Goal: Task Accomplishment & Management: Manage account settings

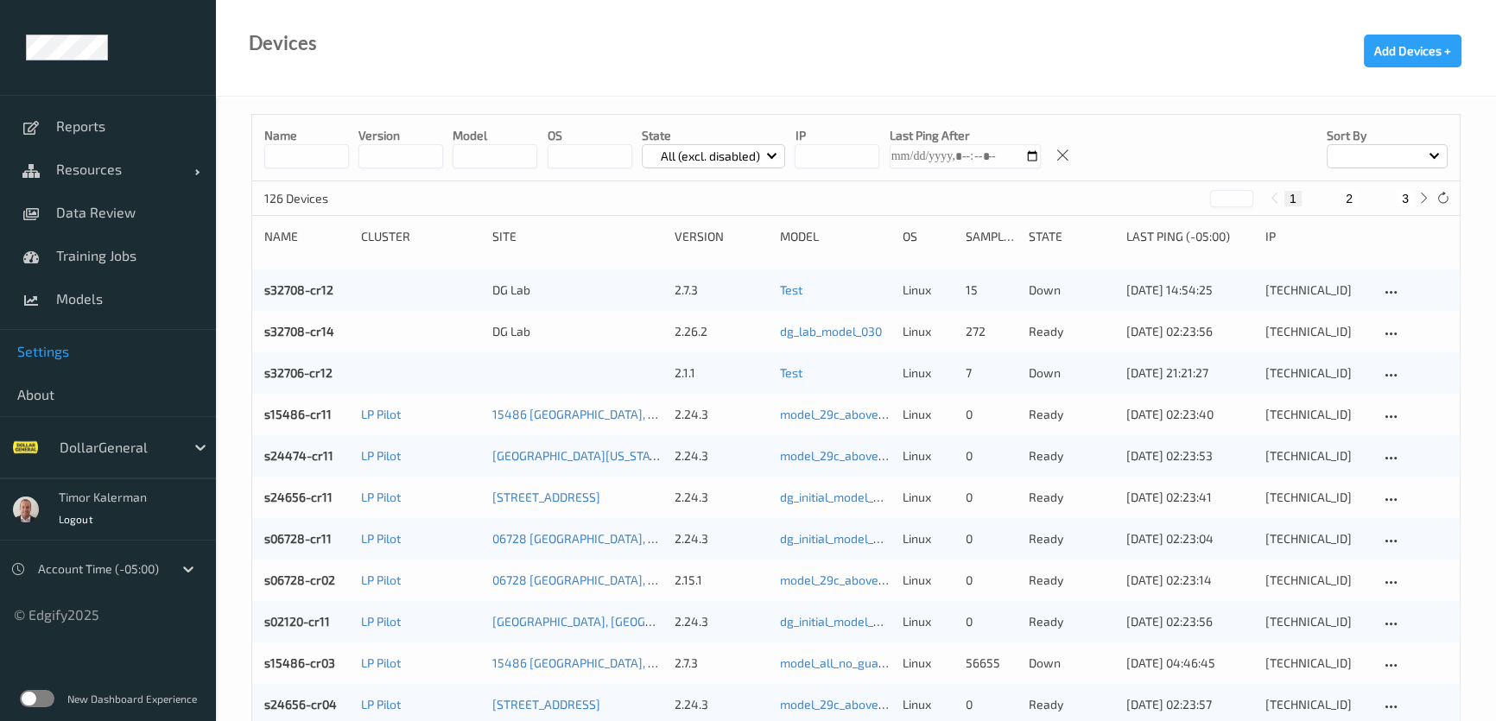
click at [63, 356] on span "Settings" at bounding box center [107, 351] width 181 height 17
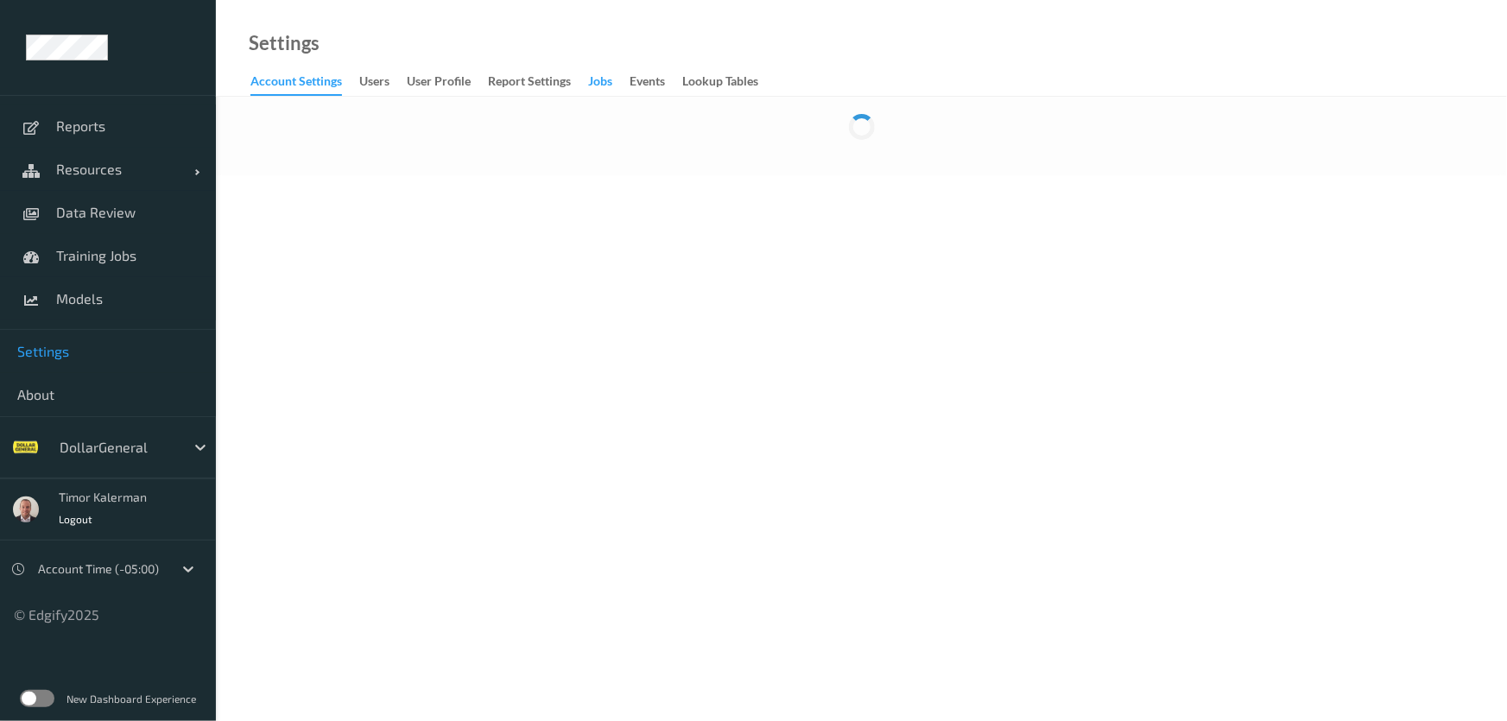
click at [605, 83] on div "Jobs" at bounding box center [600, 84] width 24 height 22
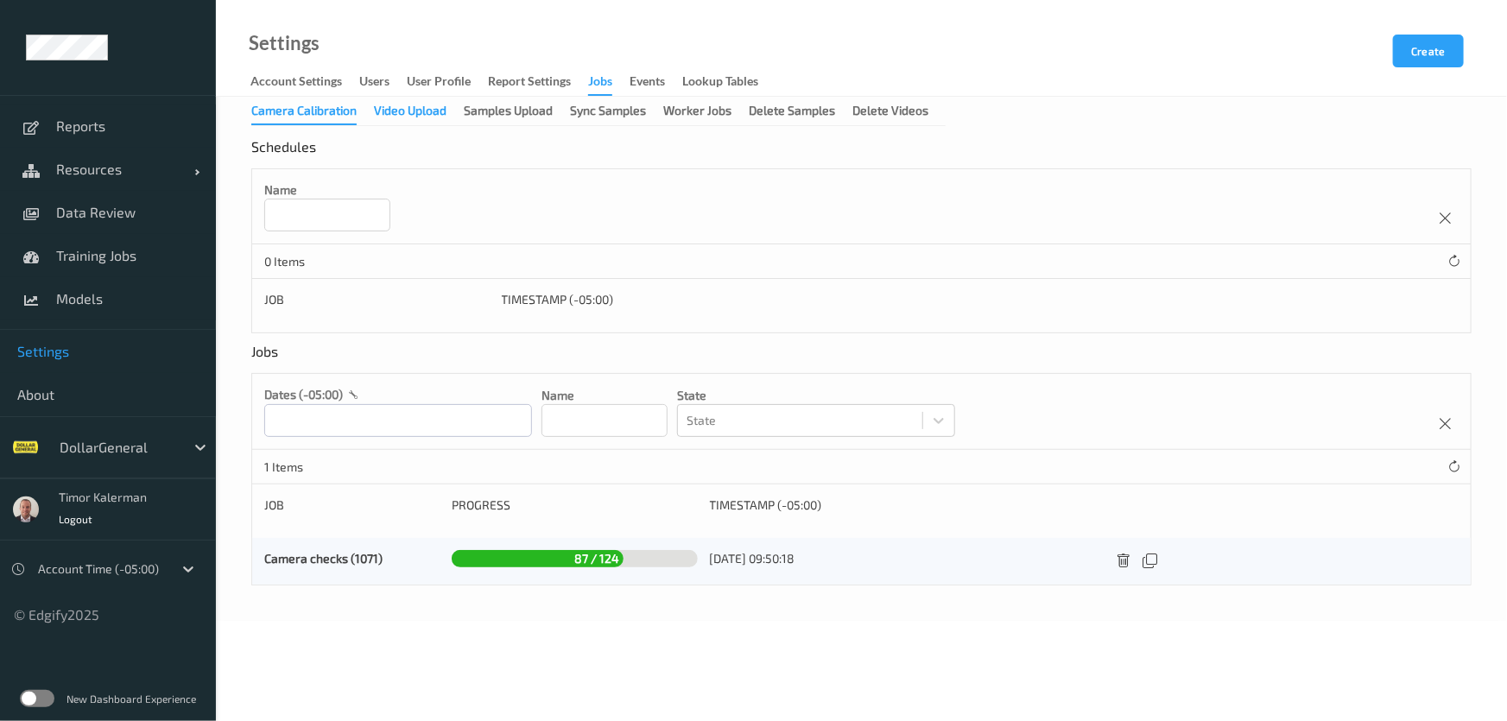
click at [403, 116] on div "Video Upload" at bounding box center [410, 113] width 73 height 22
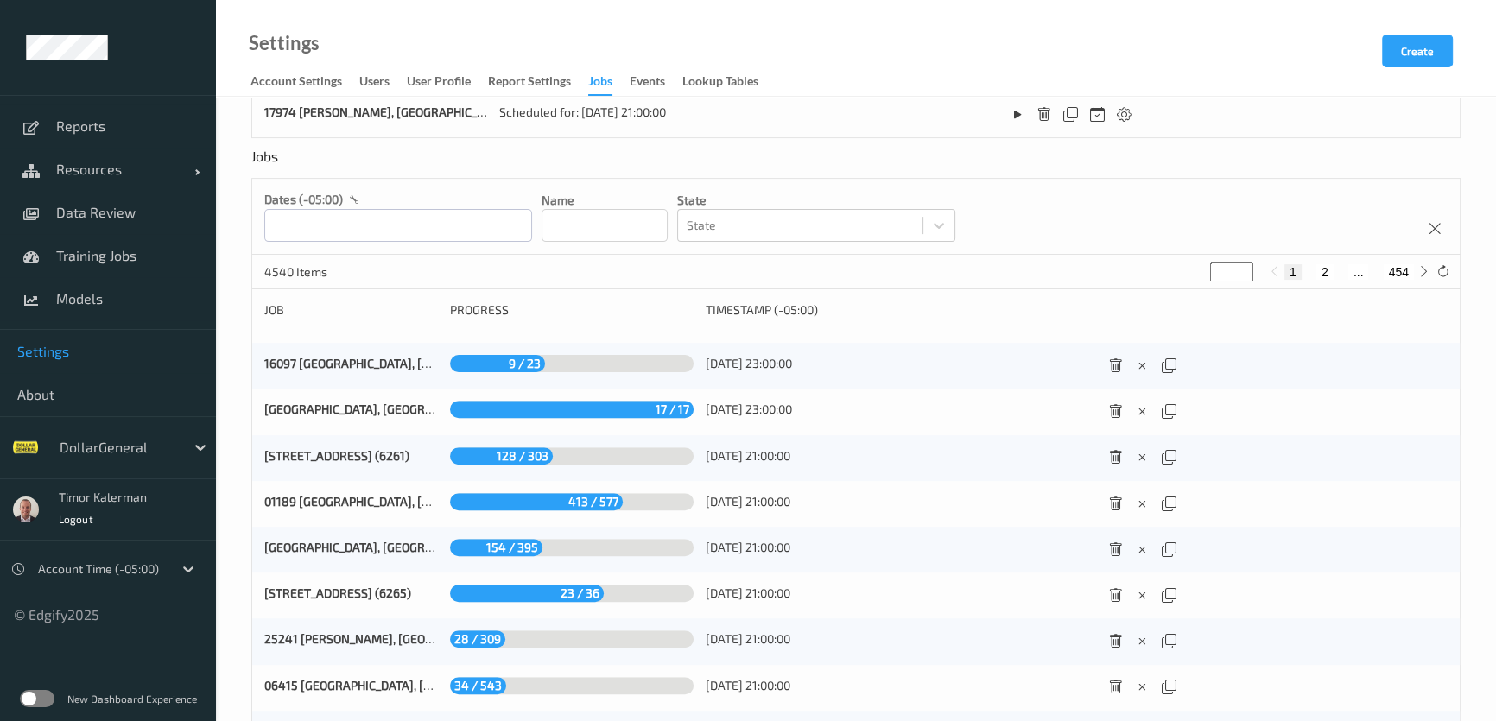
scroll to position [770, 0]
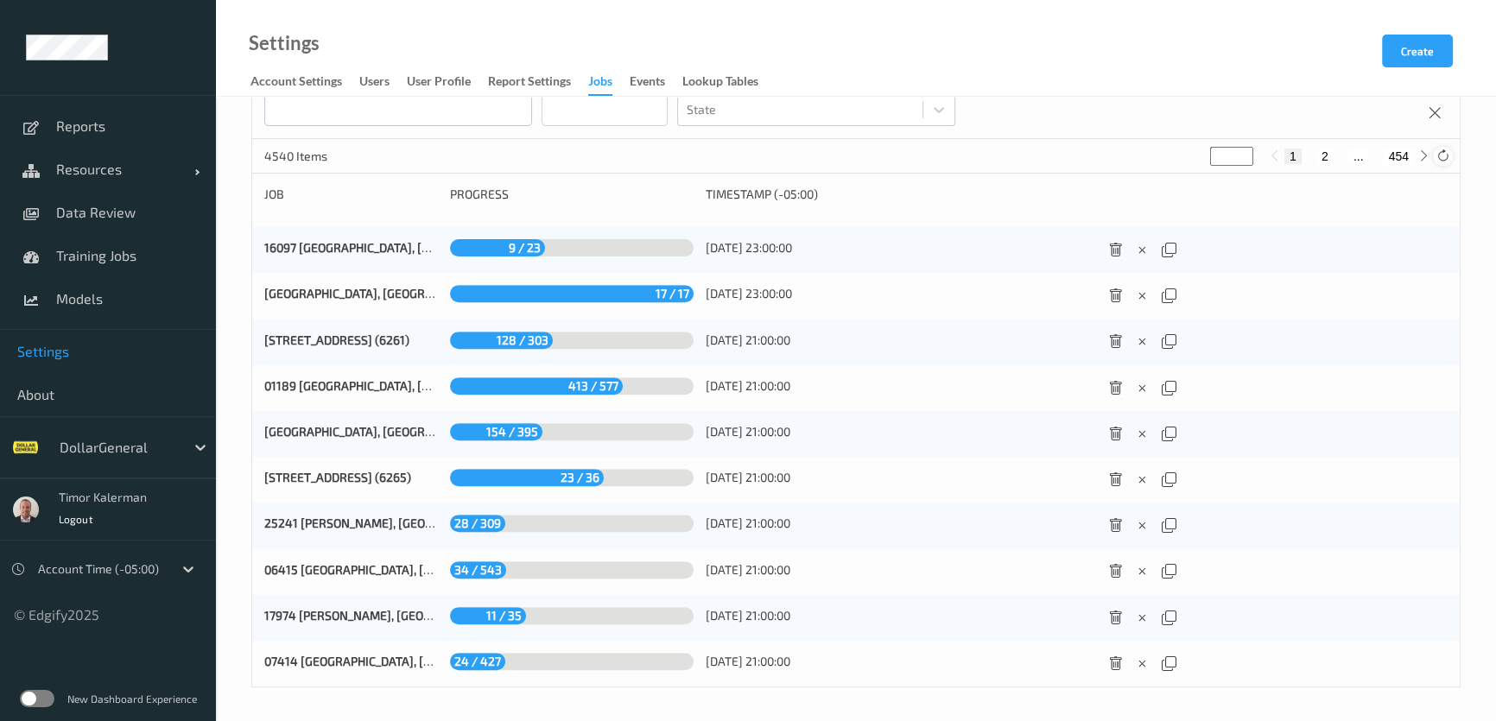
click at [1438, 157] on icon at bounding box center [1442, 155] width 13 height 13
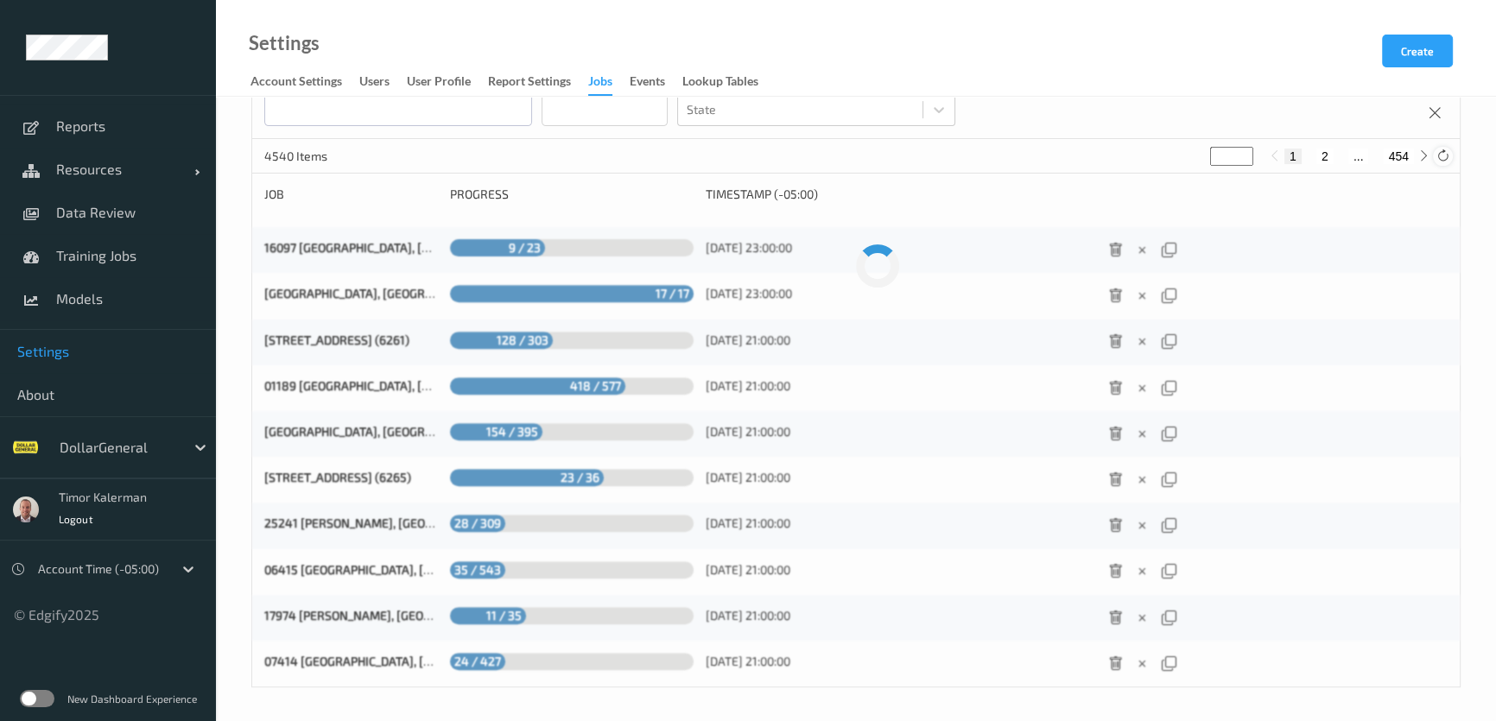
click at [1438, 157] on icon at bounding box center [1442, 155] width 13 height 13
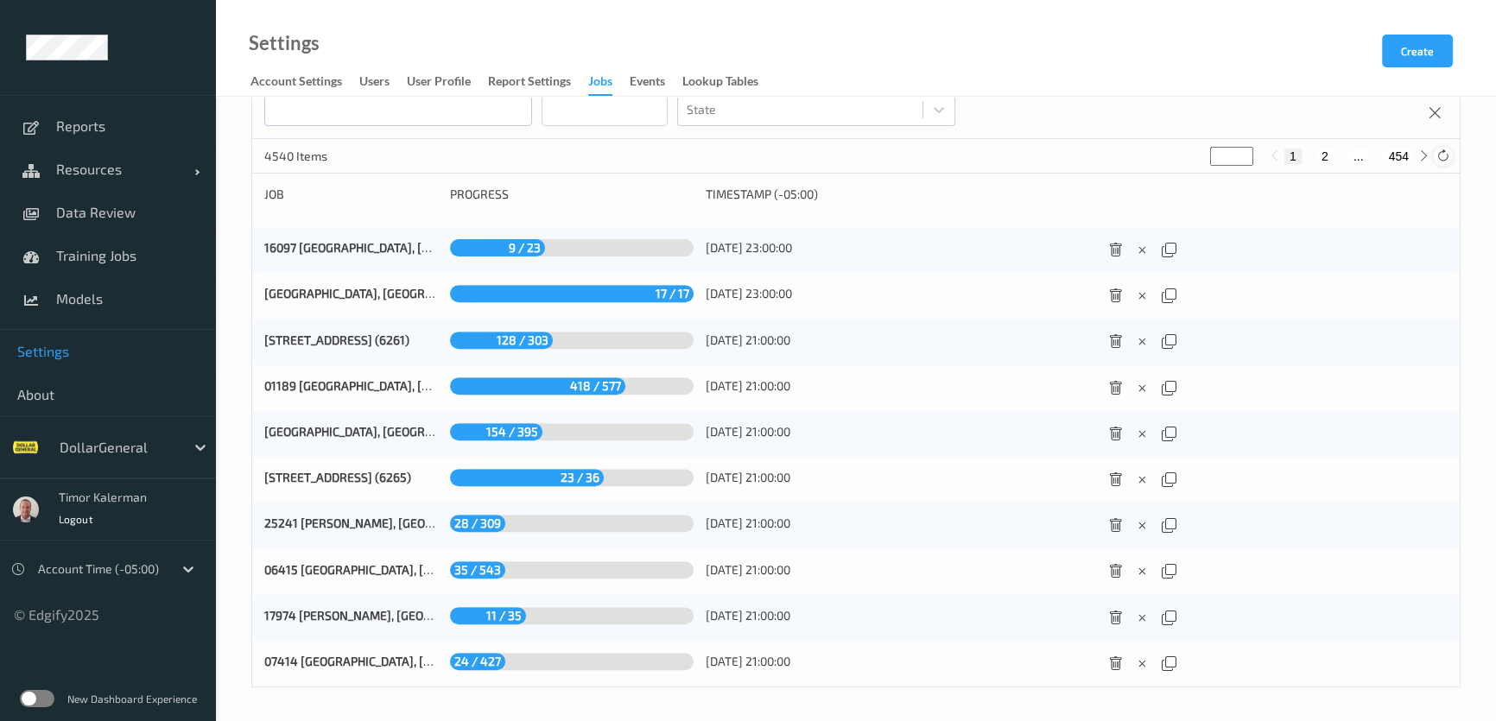
click at [1438, 157] on icon at bounding box center [1442, 155] width 13 height 13
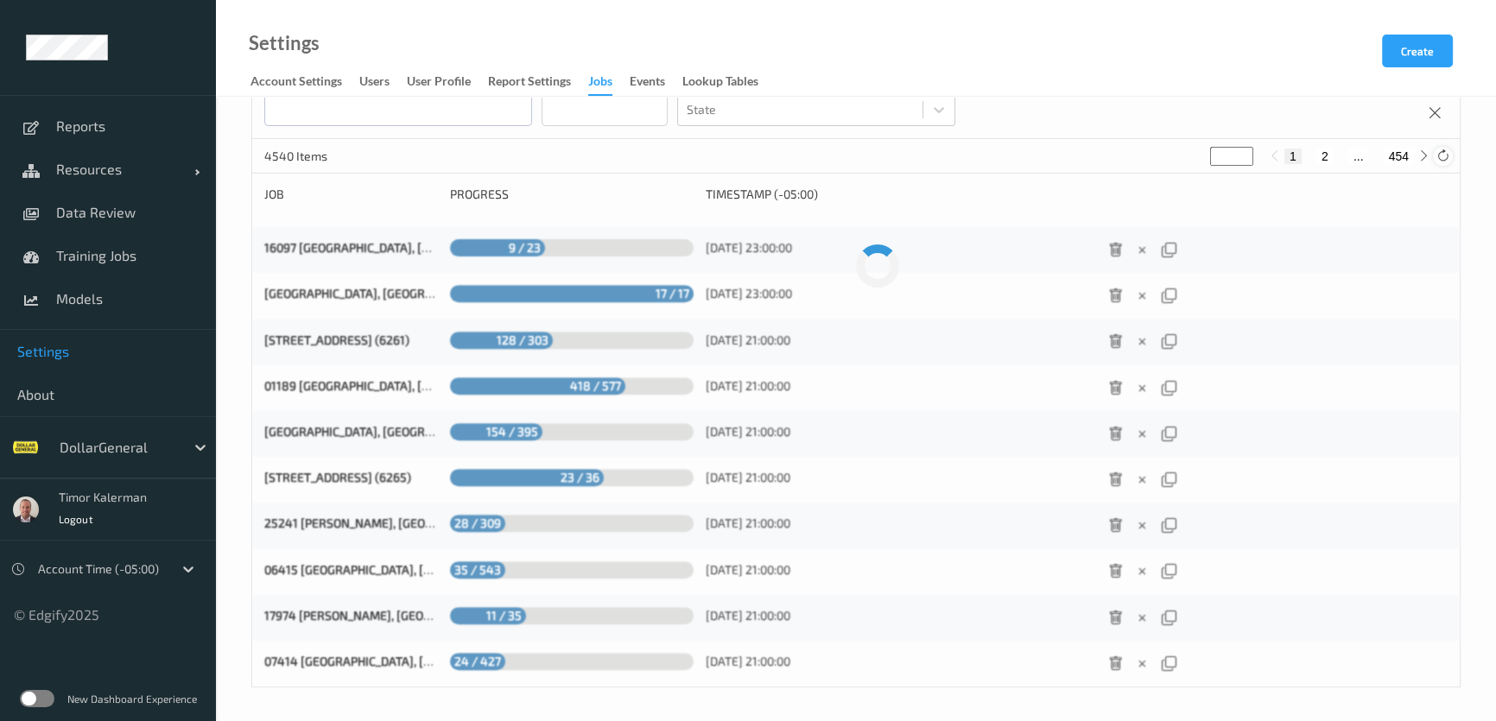
click at [1438, 157] on icon at bounding box center [1442, 155] width 13 height 13
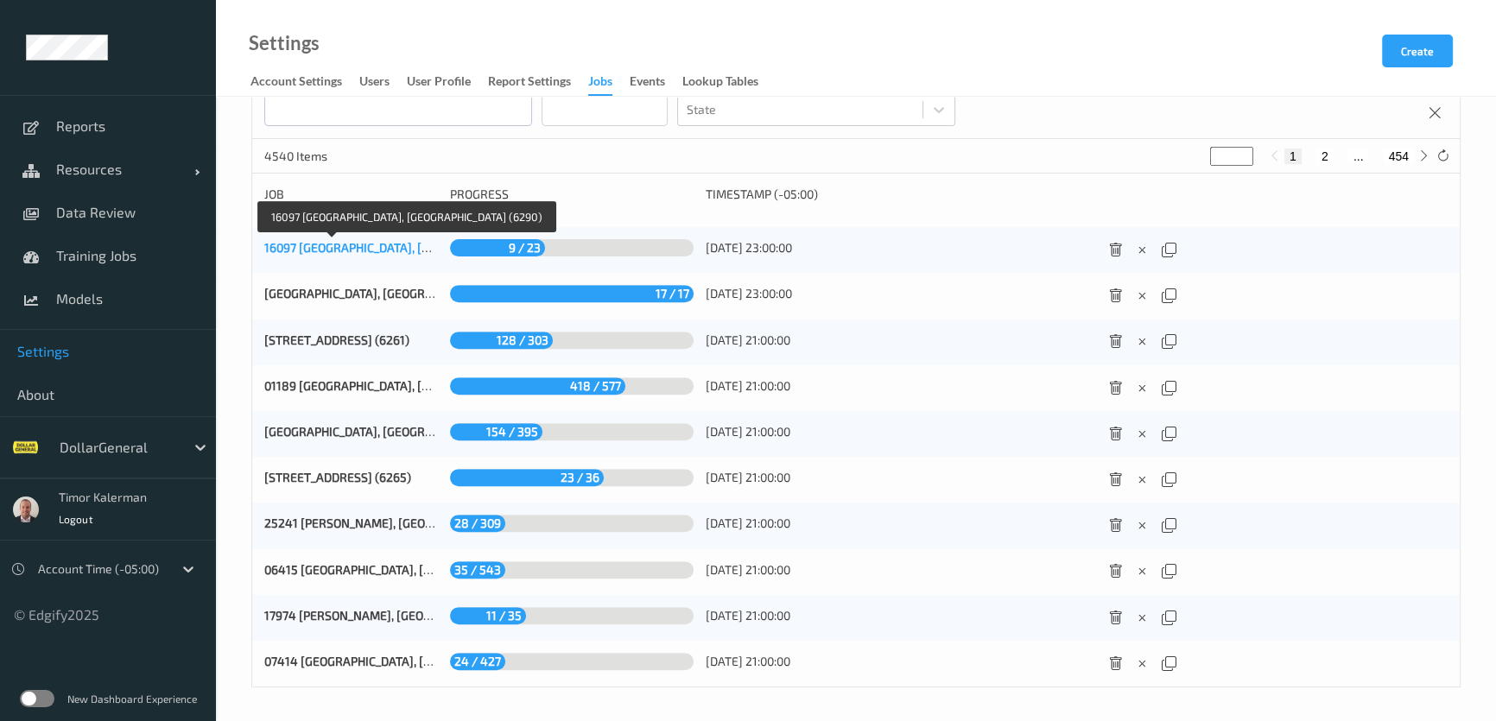
click at [334, 241] on link "16097 [GEOGRAPHIC_DATA], [GEOGRAPHIC_DATA] (6290)" at bounding box center [416, 247] width 305 height 15
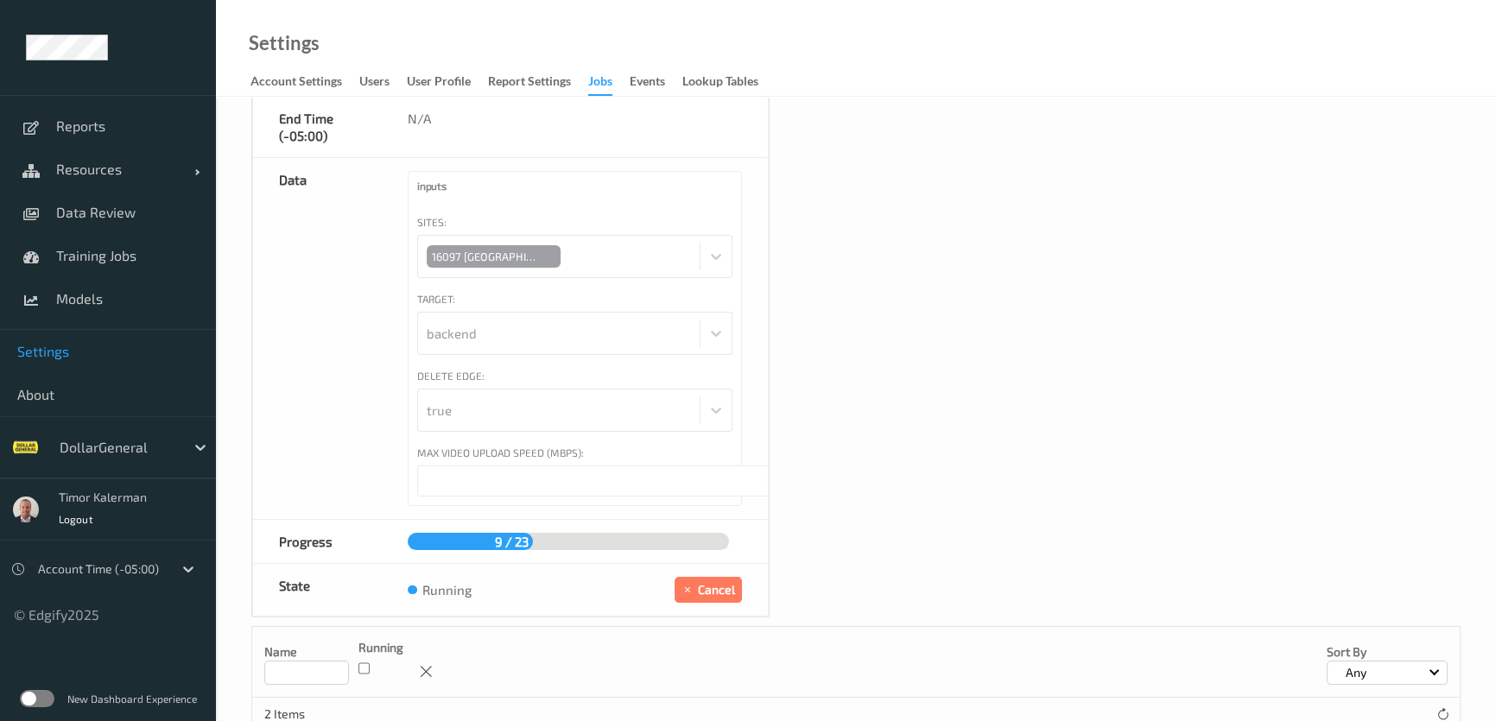
scroll to position [348, 0]
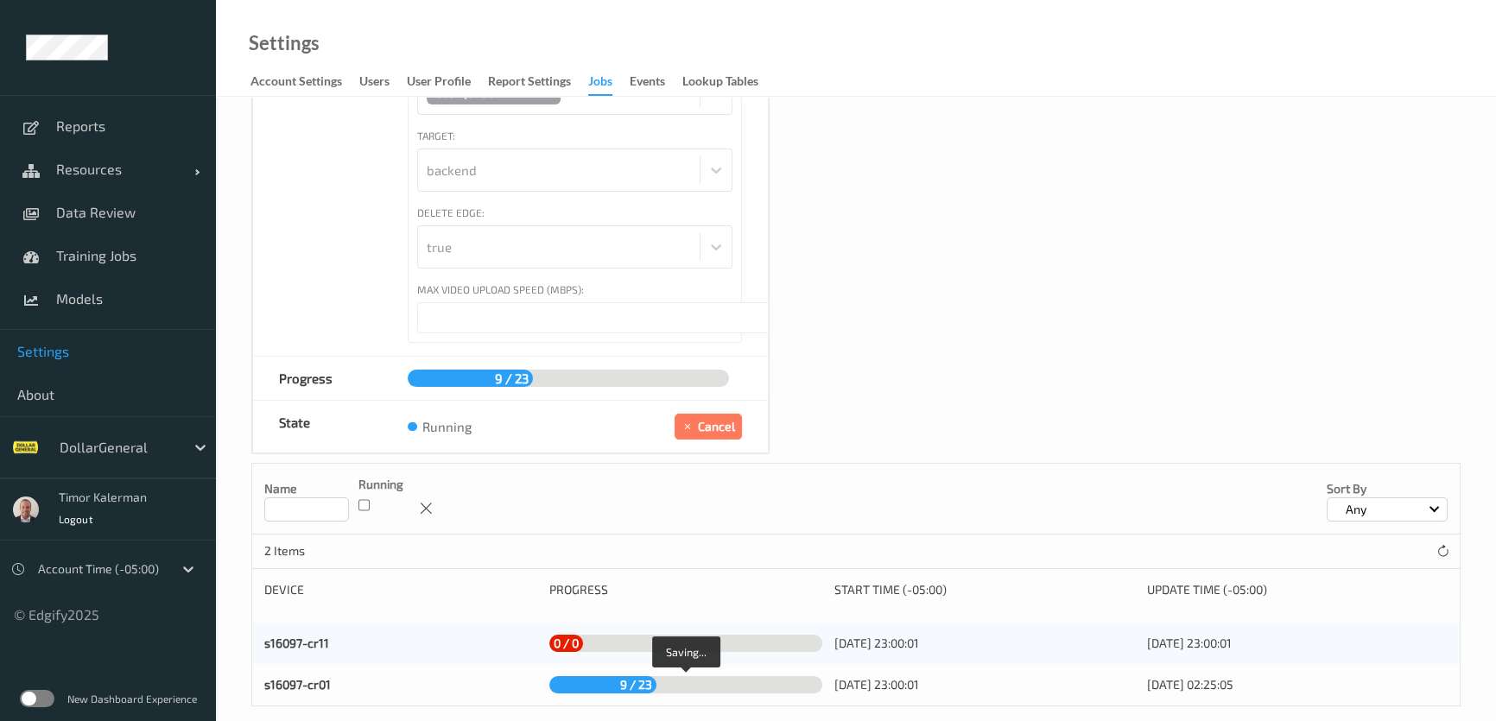
click at [623, 673] on span "9 / 23" at bounding box center [636, 684] width 41 height 23
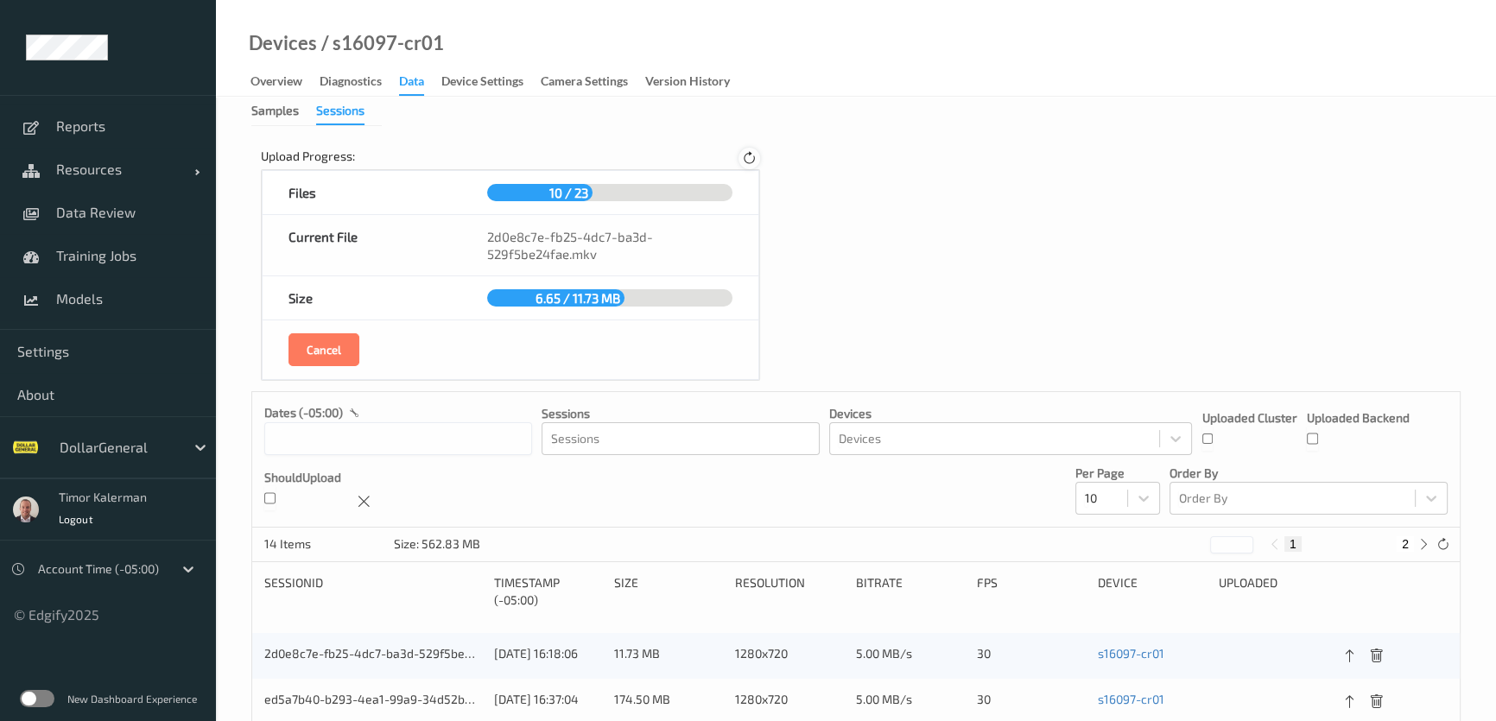
click at [750, 160] on icon at bounding box center [749, 159] width 15 height 16
click at [749, 161] on icon at bounding box center [749, 159] width 15 height 16
click at [750, 160] on icon at bounding box center [749, 159] width 15 height 16
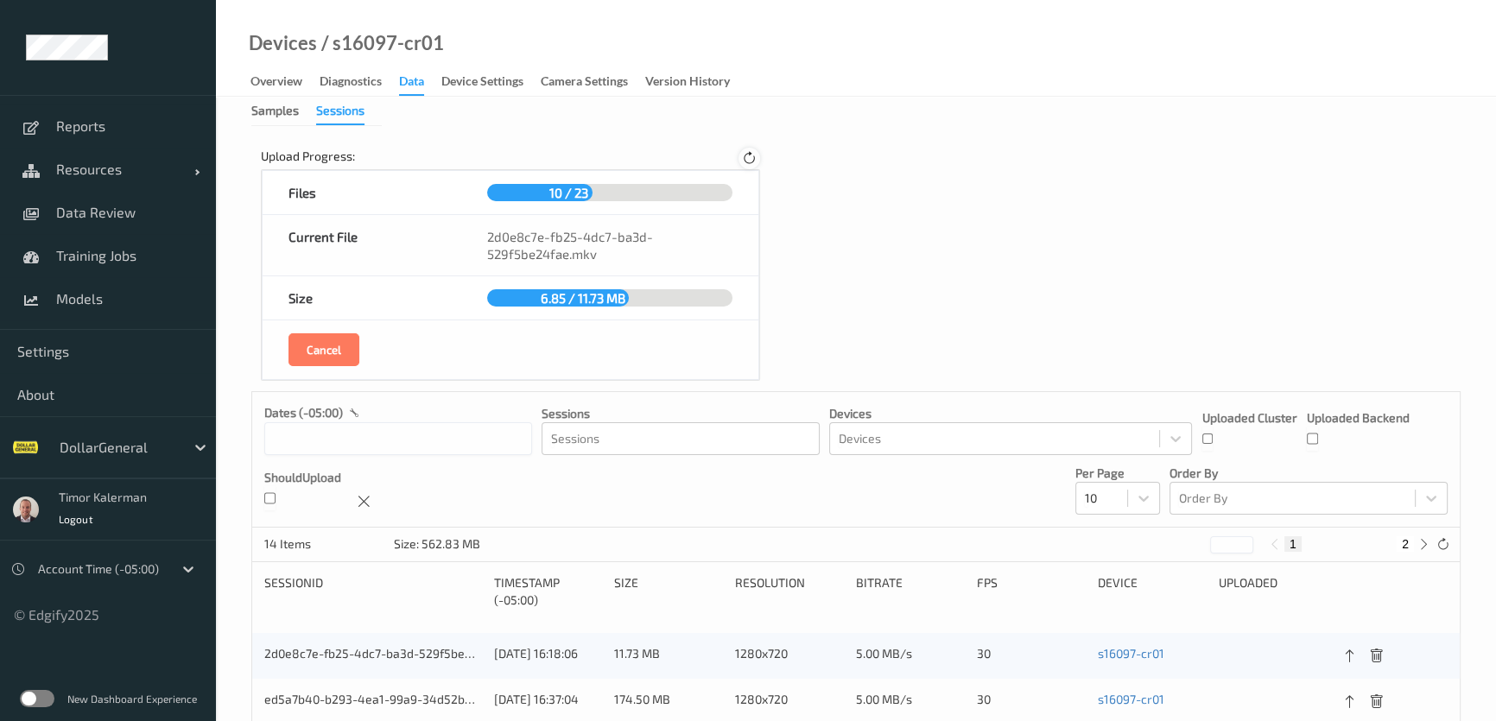
click at [750, 160] on icon at bounding box center [749, 159] width 15 height 16
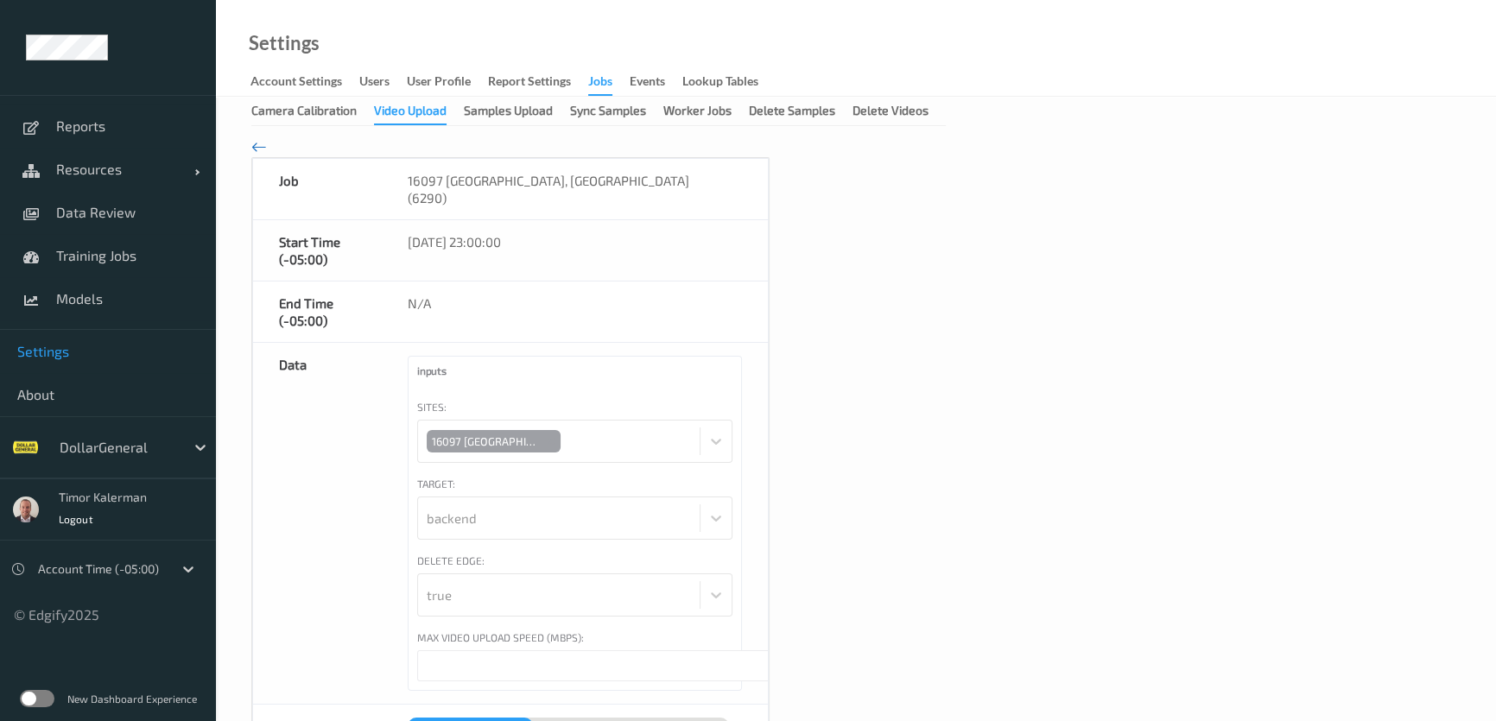
click at [252, 137] on icon at bounding box center [259, 146] width 16 height 19
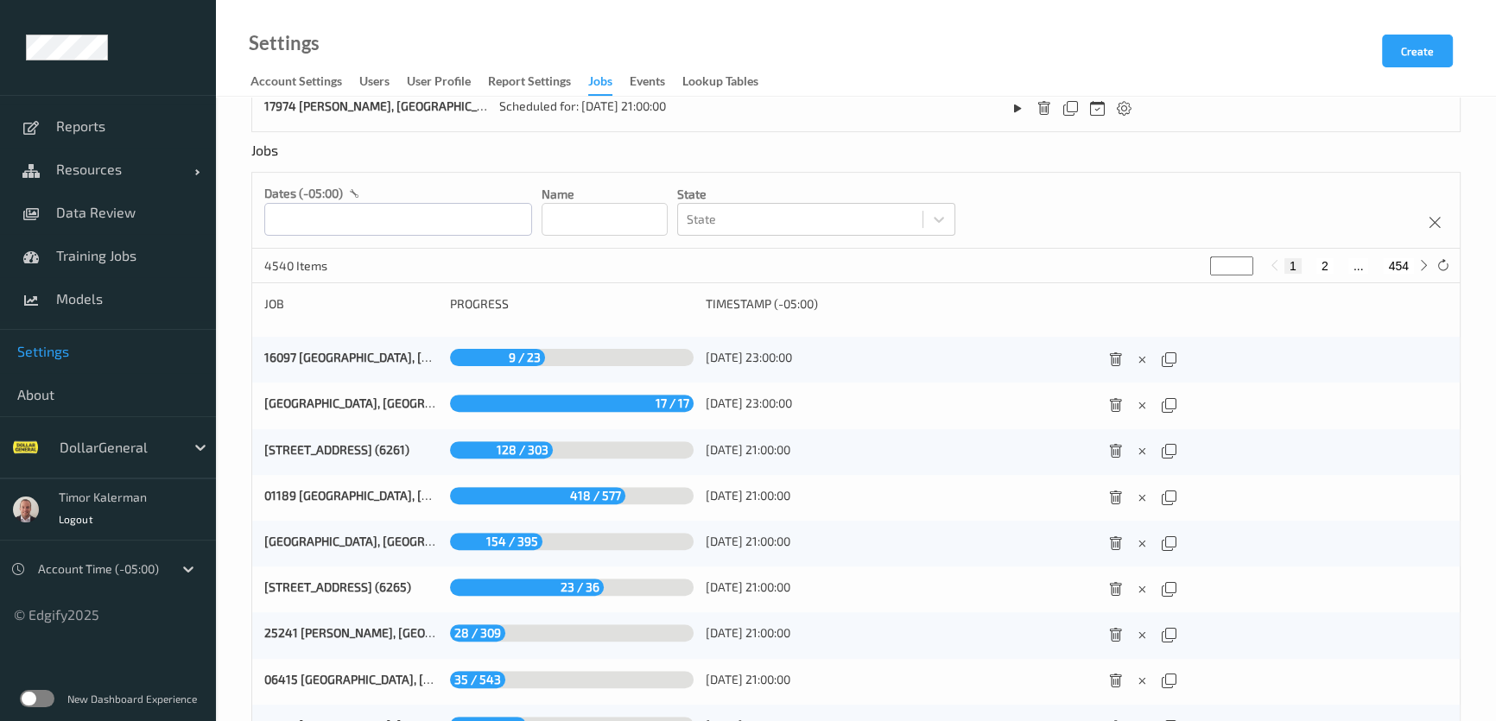
scroll to position [770, 0]
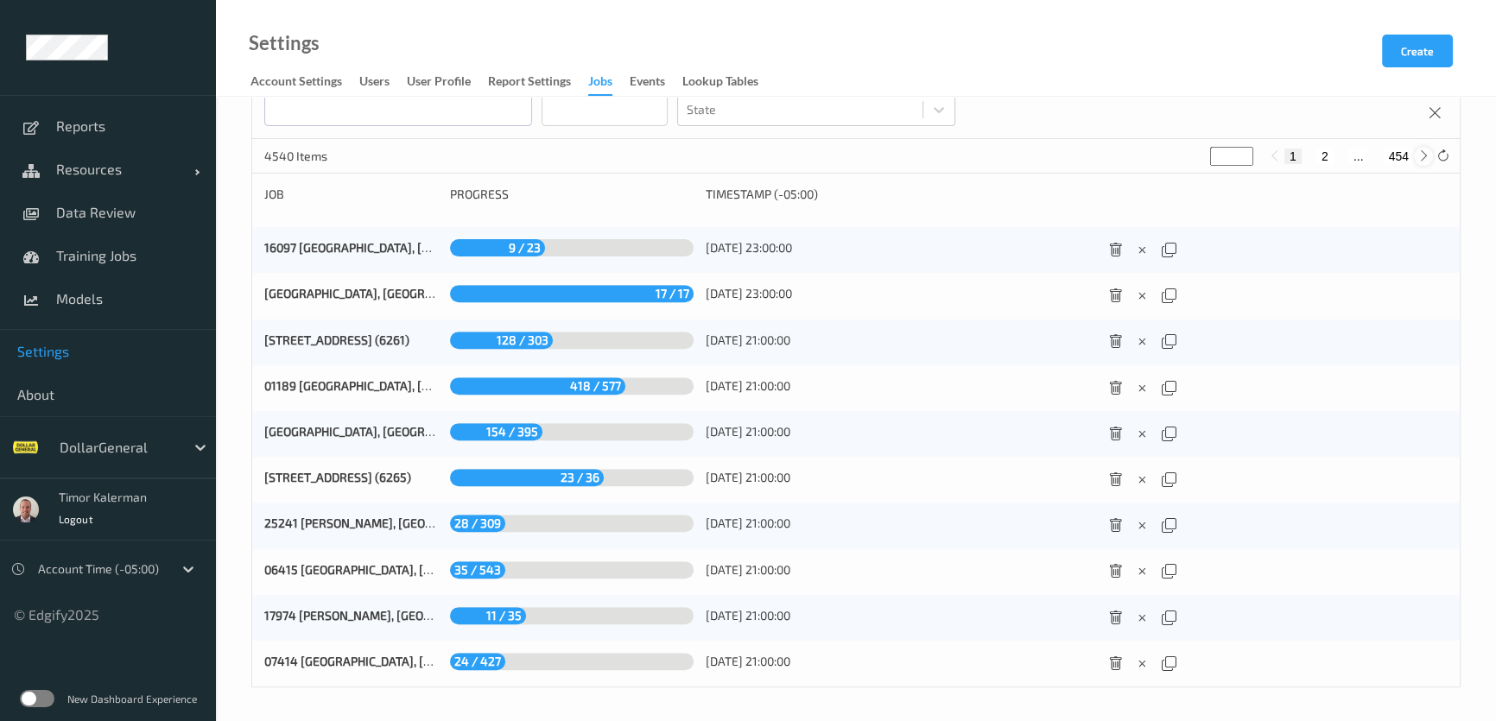
click at [1422, 155] on icon at bounding box center [1423, 155] width 13 height 13
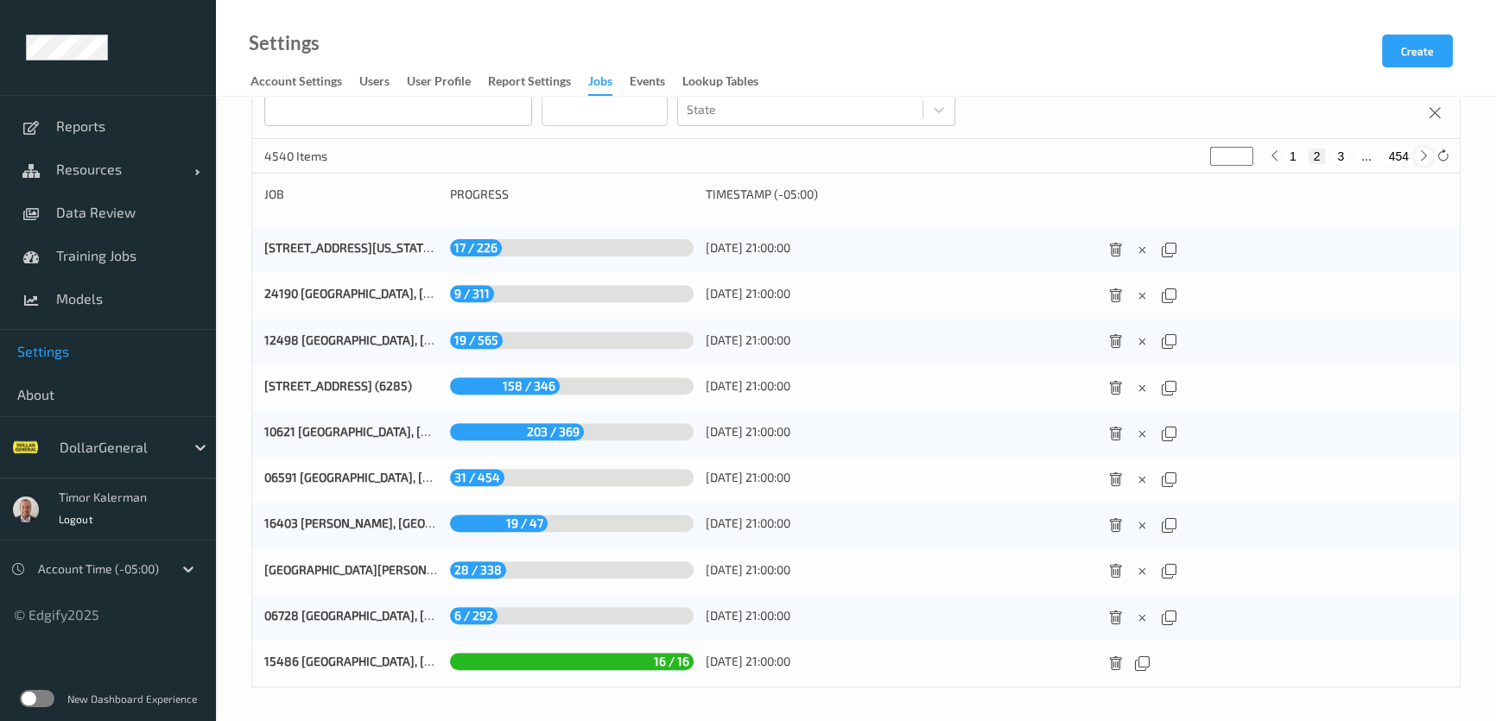
click at [1417, 155] on icon at bounding box center [1423, 155] width 13 height 13
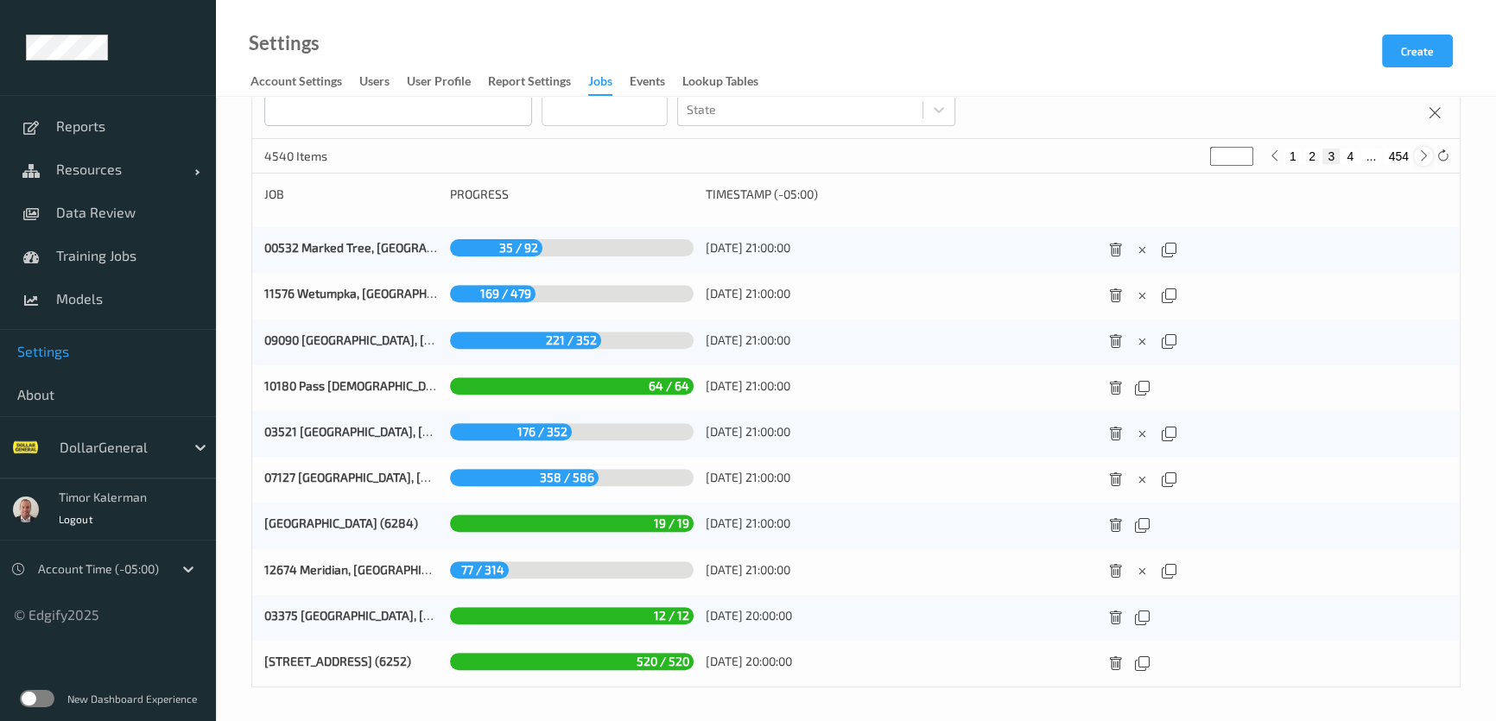
click at [1423, 155] on icon at bounding box center [1423, 155] width 13 height 13
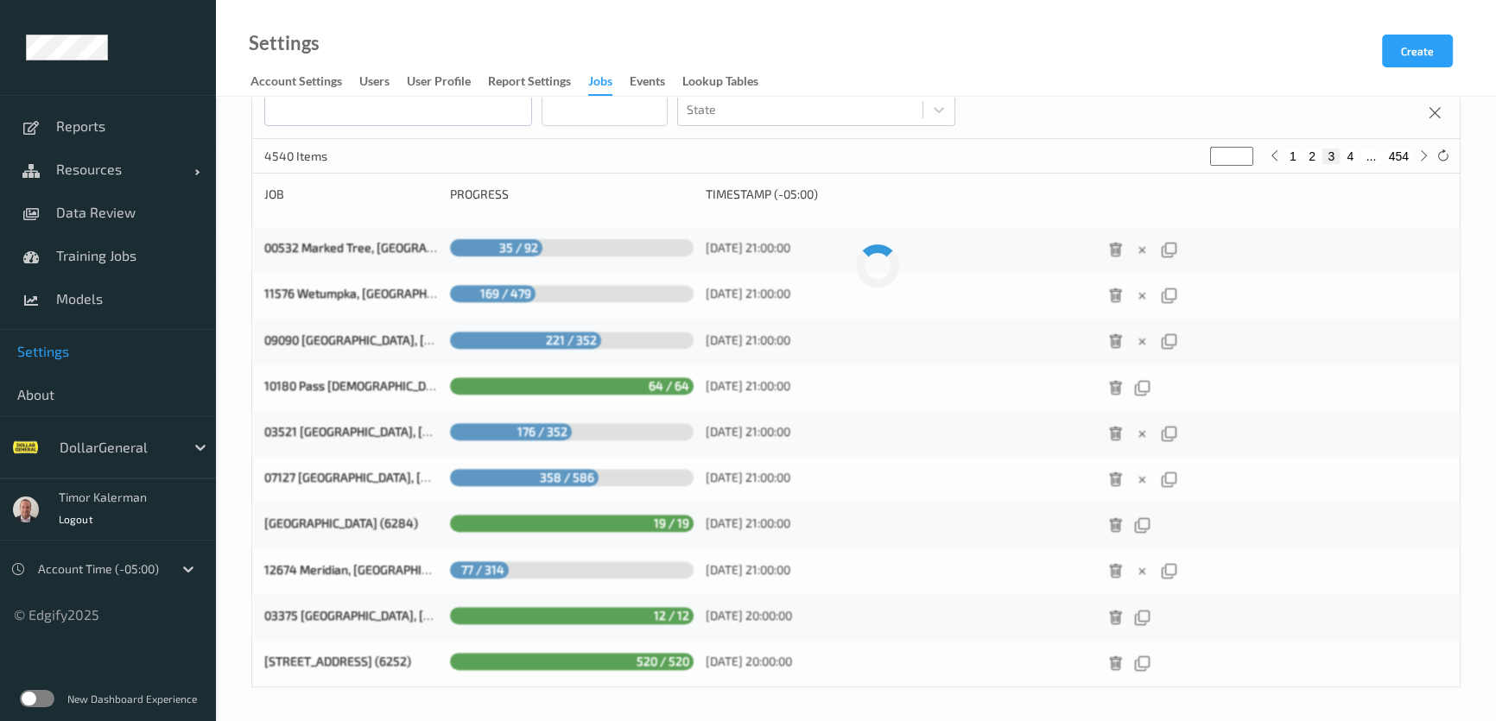
type input "*"
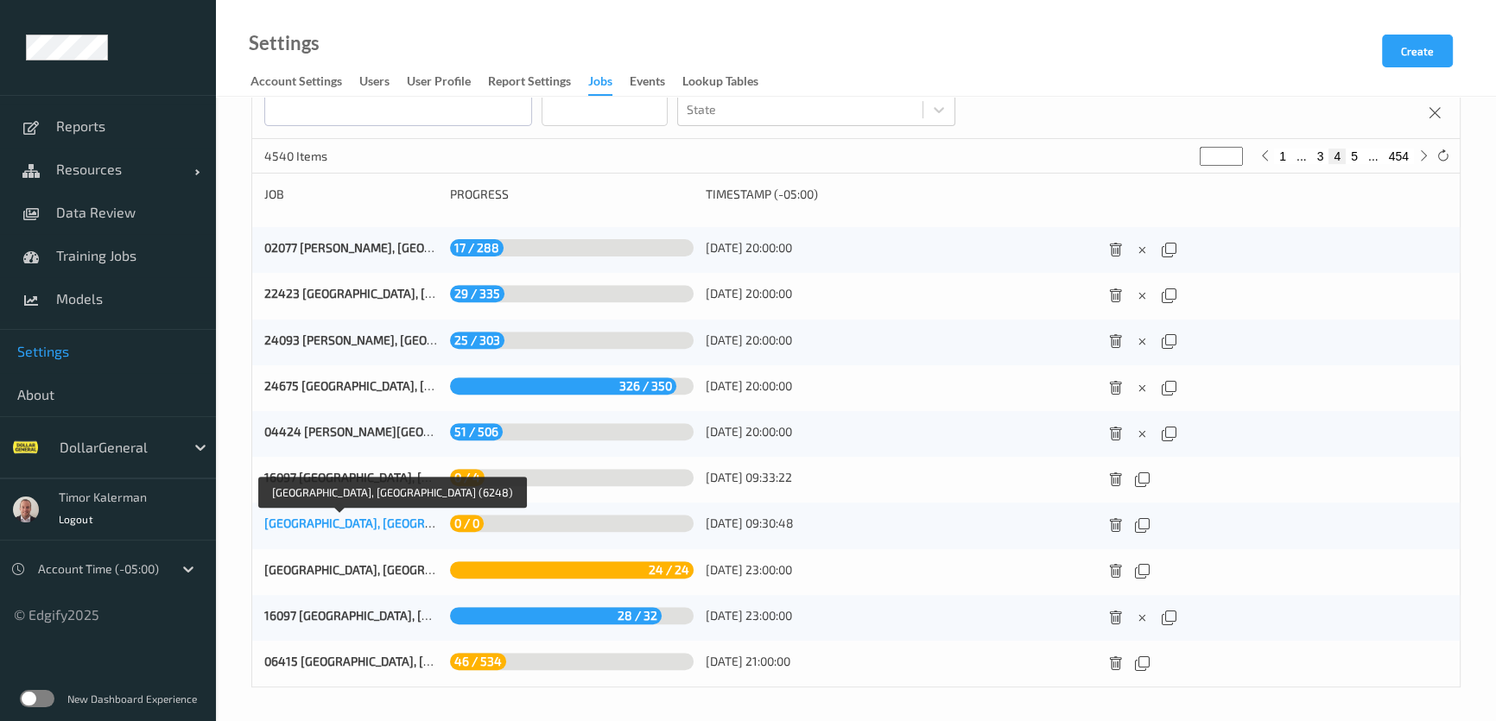
click at [385, 516] on link "[GEOGRAPHIC_DATA], [GEOGRAPHIC_DATA] (6248)" at bounding box center [400, 523] width 272 height 15
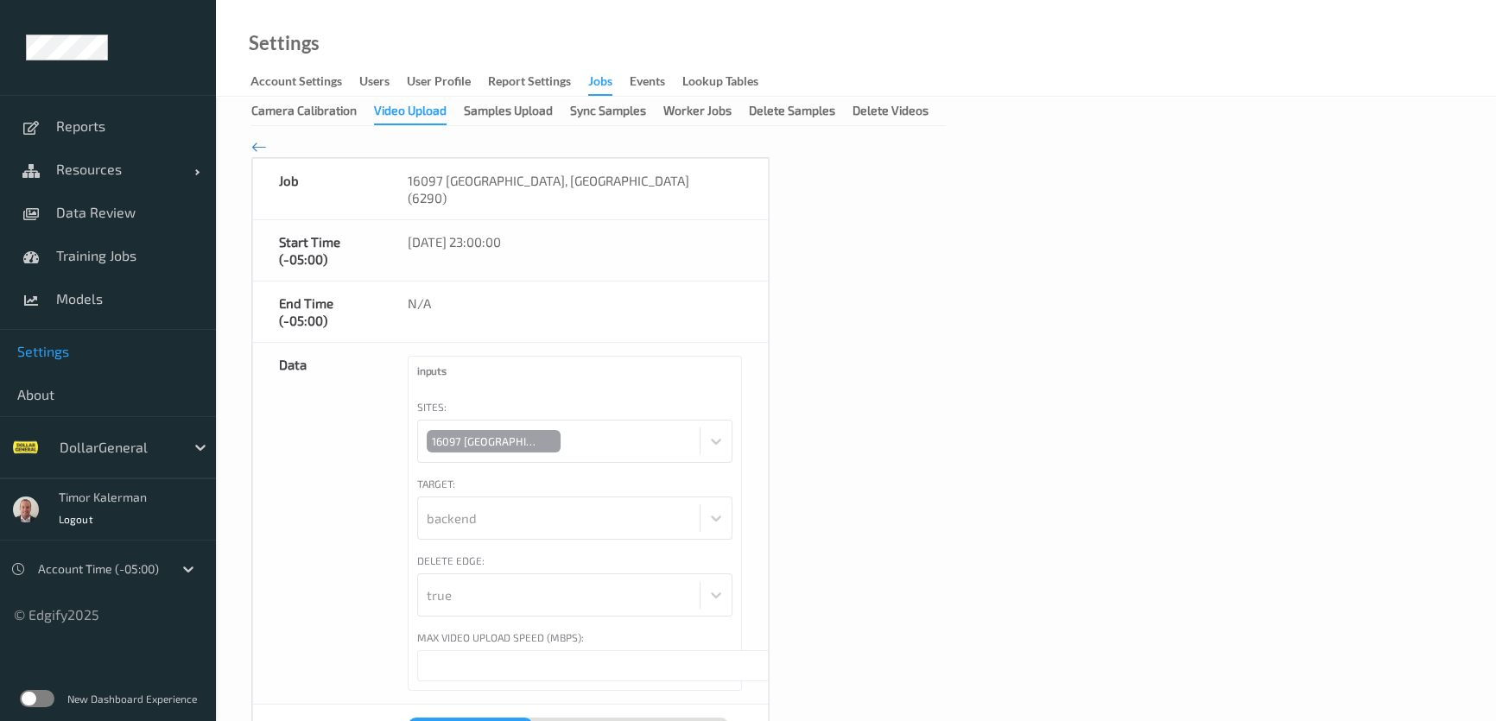
type input "***"
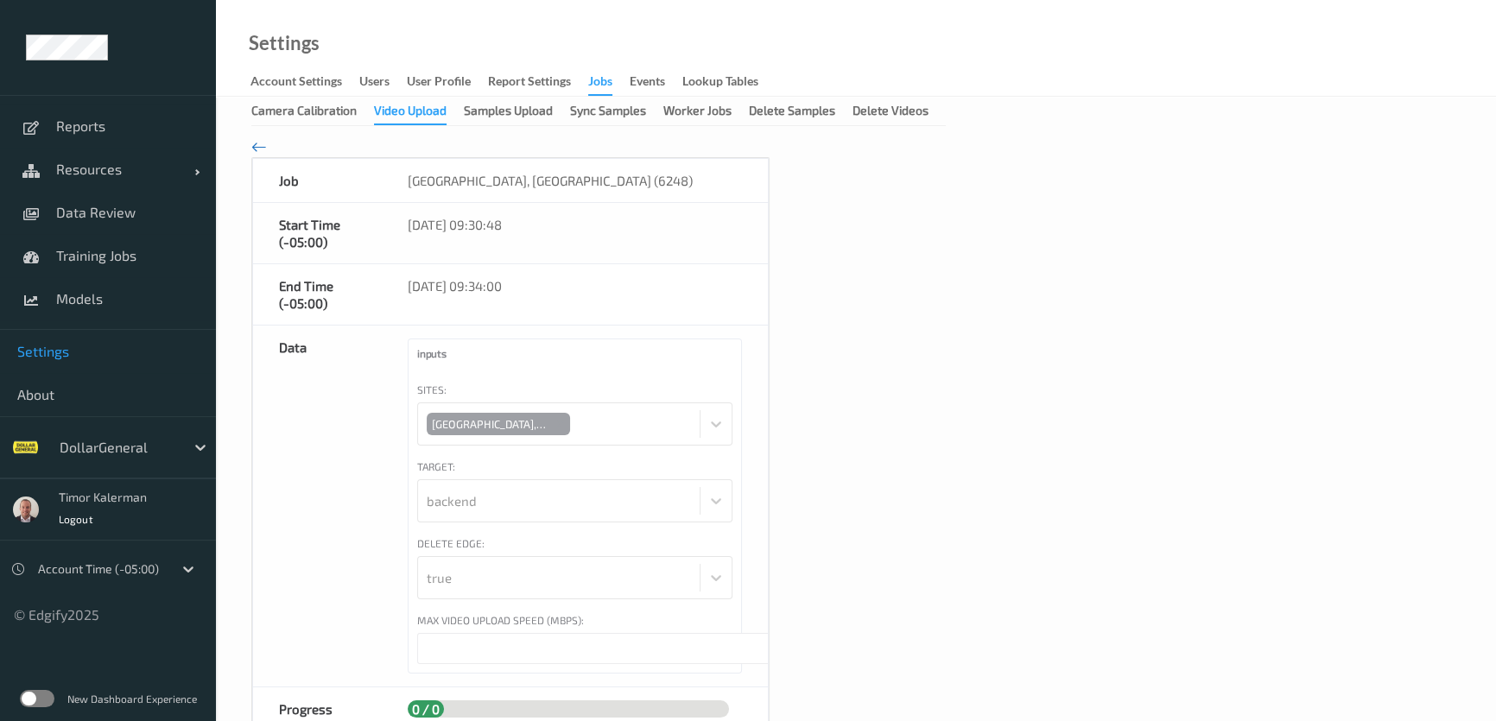
click at [258, 141] on icon at bounding box center [259, 146] width 16 height 19
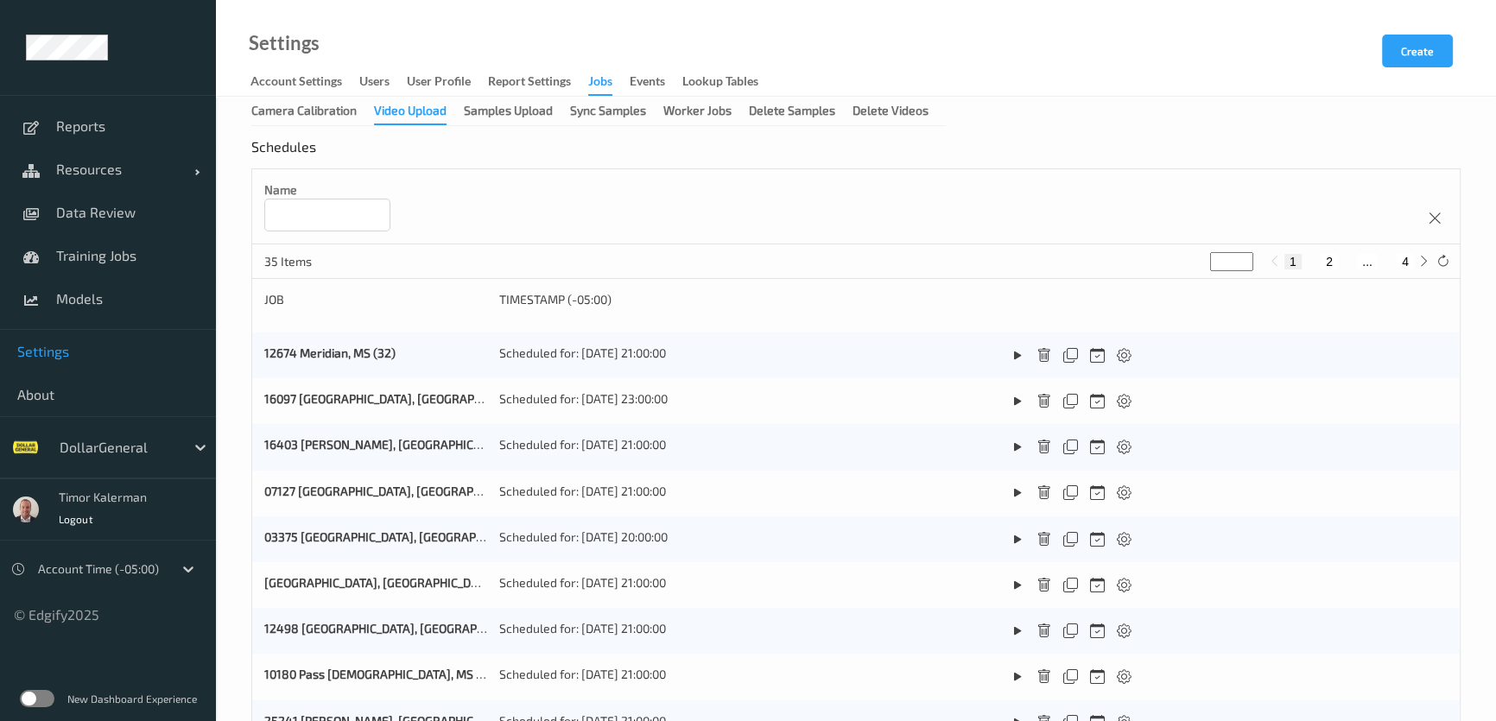
drag, startPoint x: 440, startPoint y: 398, endPoint x: 301, endPoint y: 211, distance: 233.8
click at [301, 211] on input at bounding box center [327, 215] width 126 height 33
click at [426, 111] on div "Video Upload" at bounding box center [410, 113] width 73 height 23
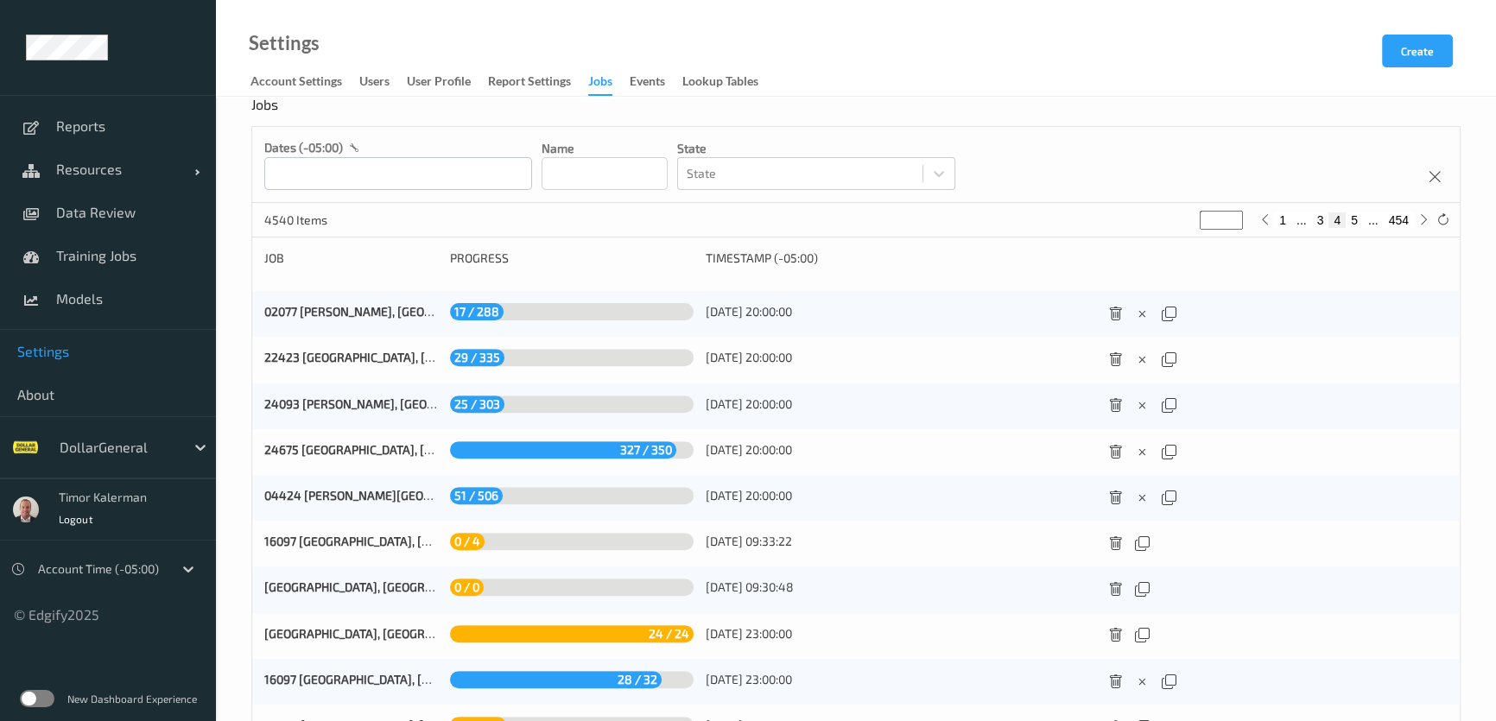
scroll to position [770, 0]
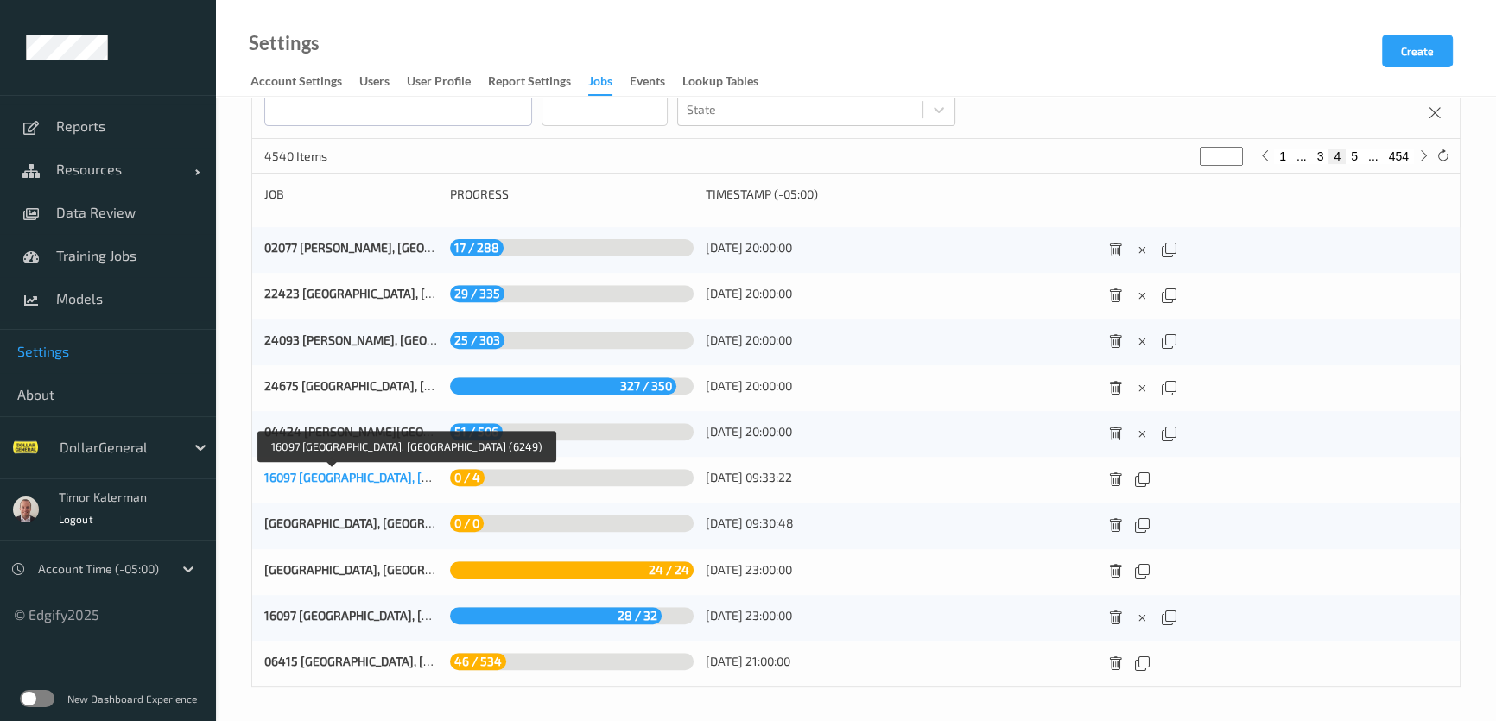
click at [319, 478] on link "16097 [GEOGRAPHIC_DATA], [GEOGRAPHIC_DATA] (6249)" at bounding box center [417, 477] width 306 height 15
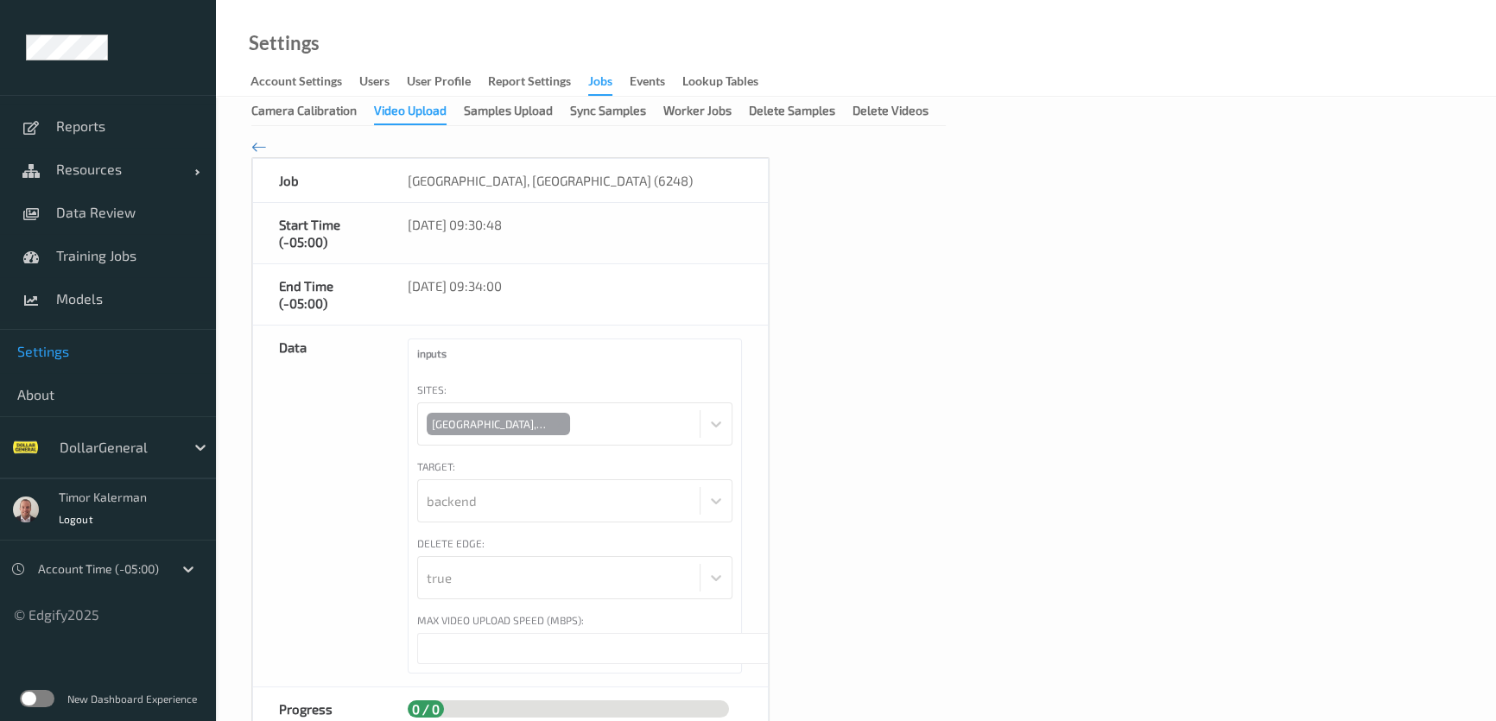
type input "****"
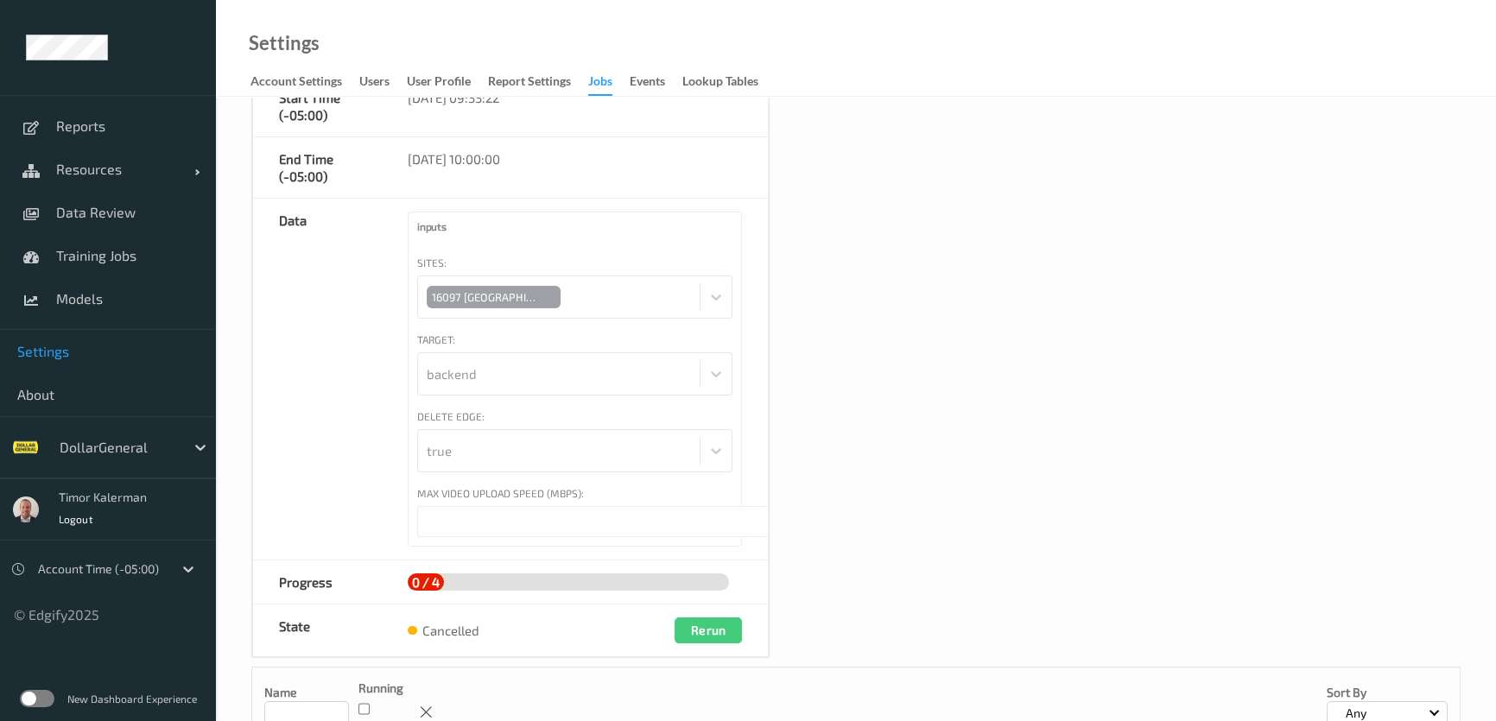
scroll to position [348, 0]
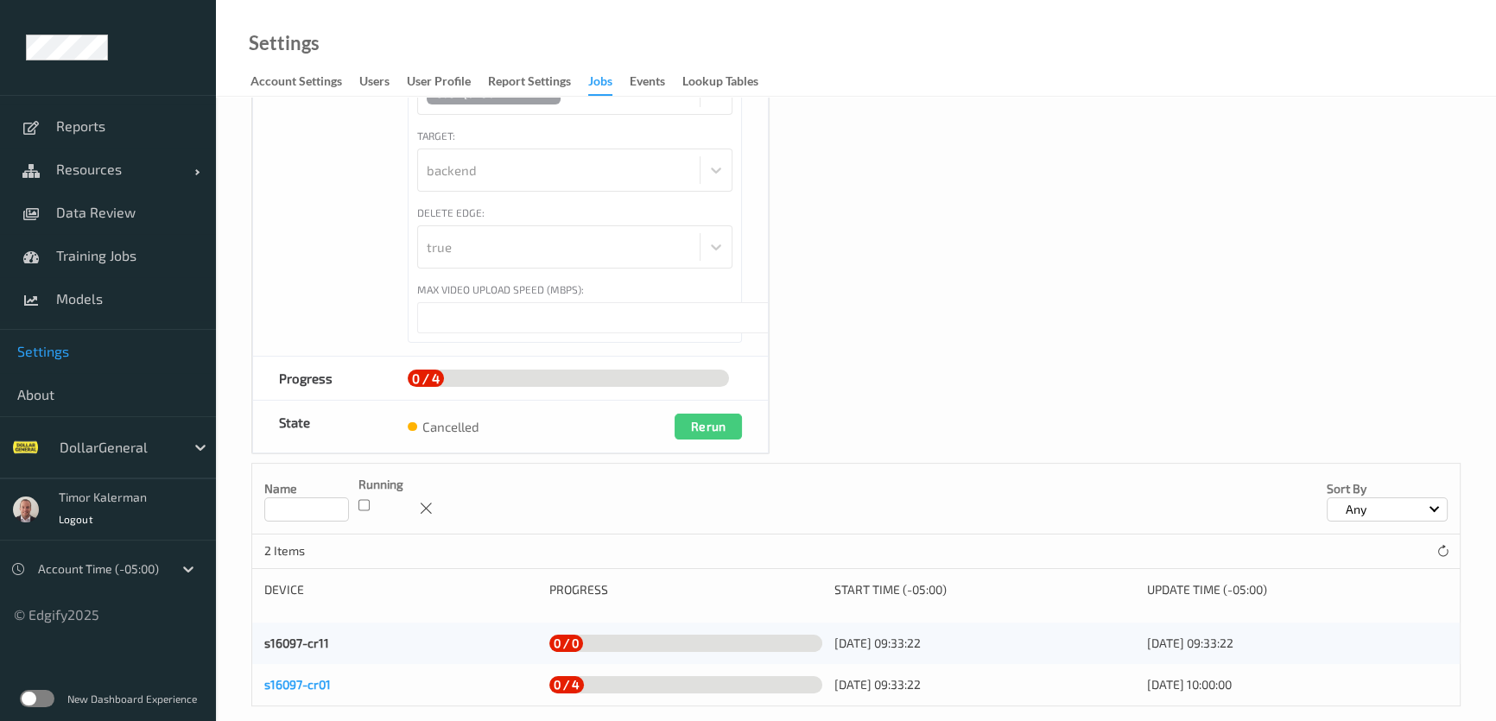
click at [313, 677] on link "s16097-cr01" at bounding box center [297, 684] width 66 height 15
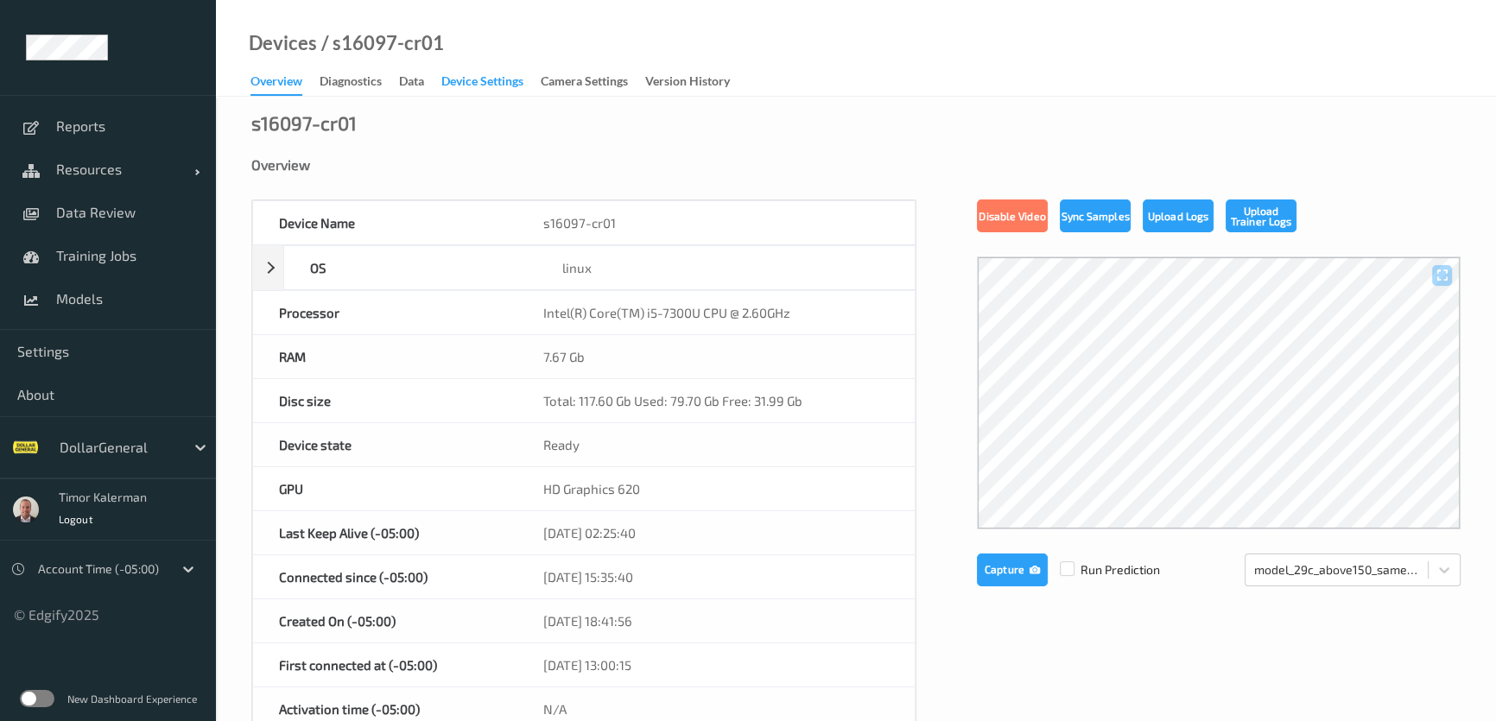
click at [472, 91] on div "Device Settings" at bounding box center [482, 84] width 82 height 22
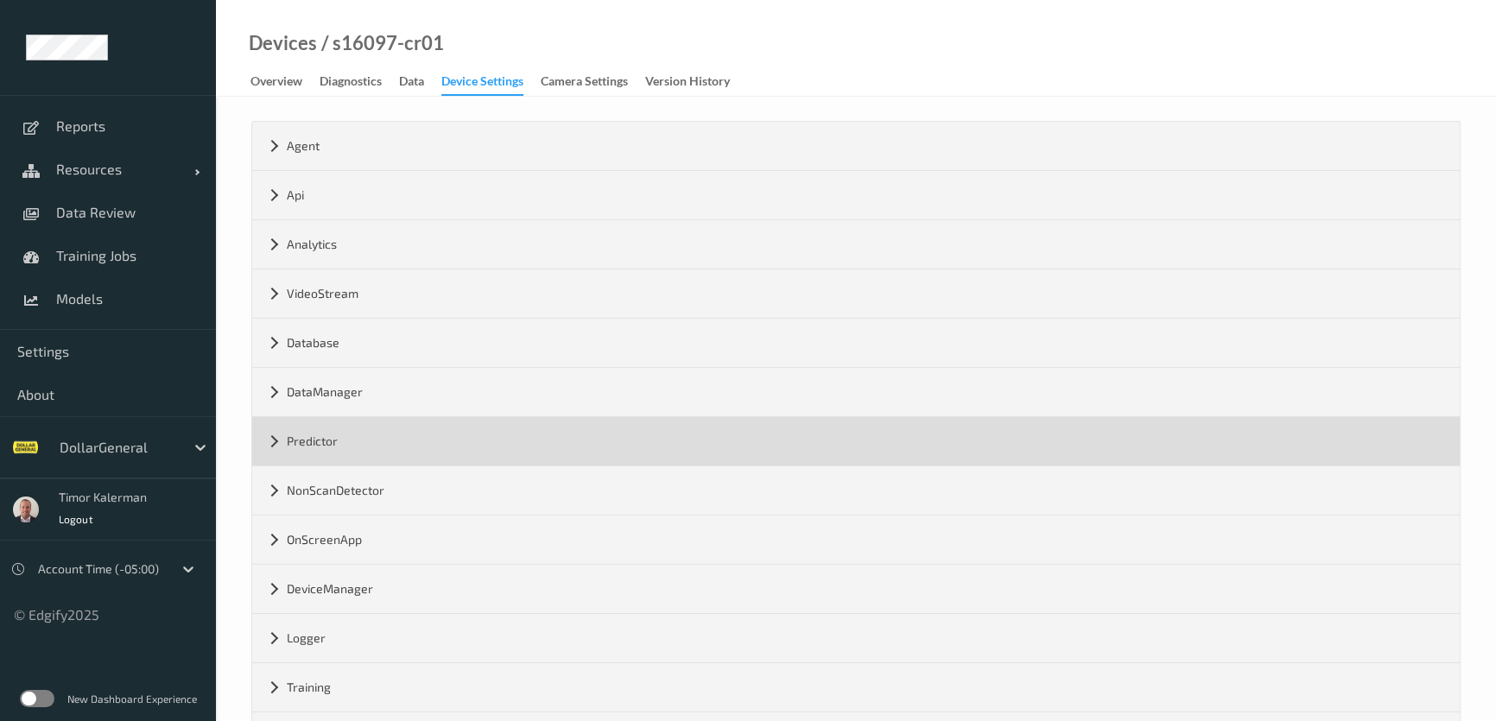
scroll to position [78, 0]
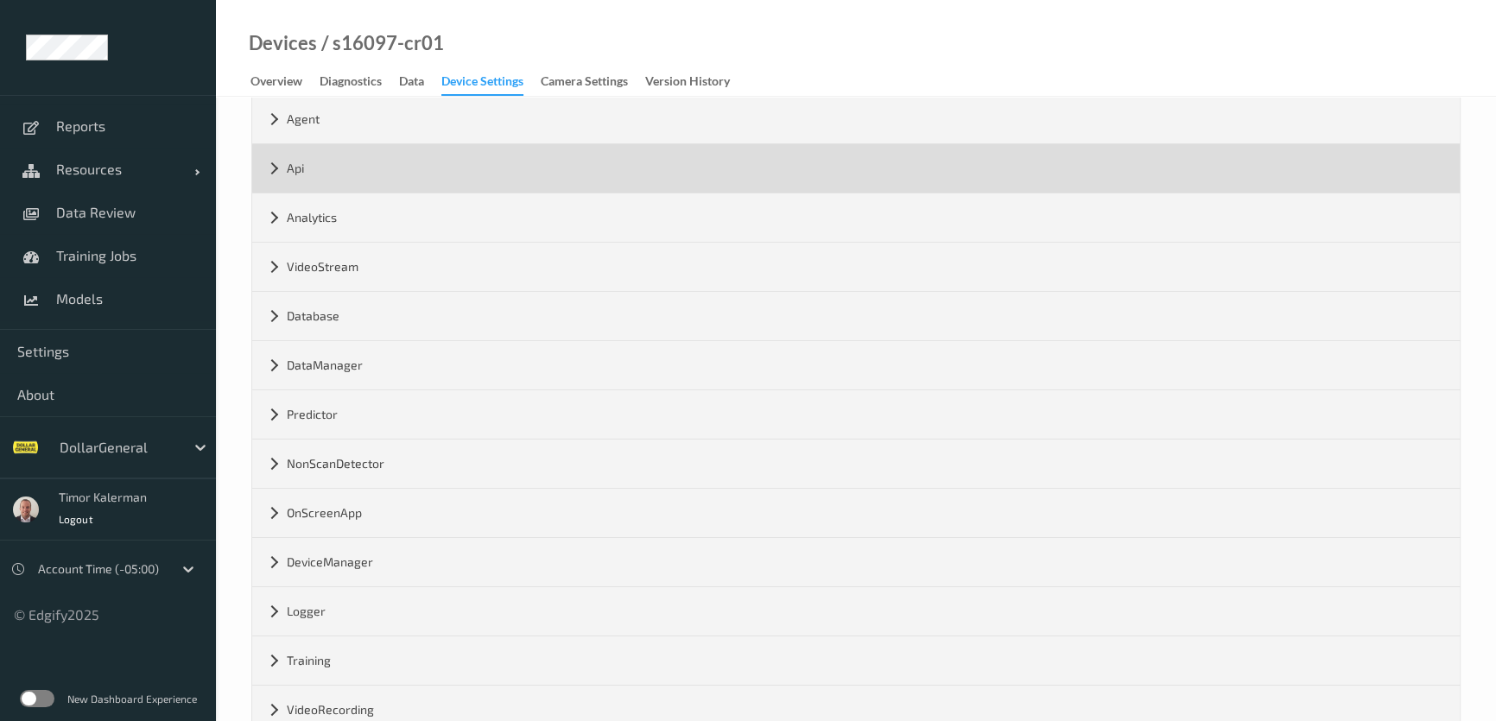
click at [360, 159] on div "Api" at bounding box center [855, 168] width 1207 height 48
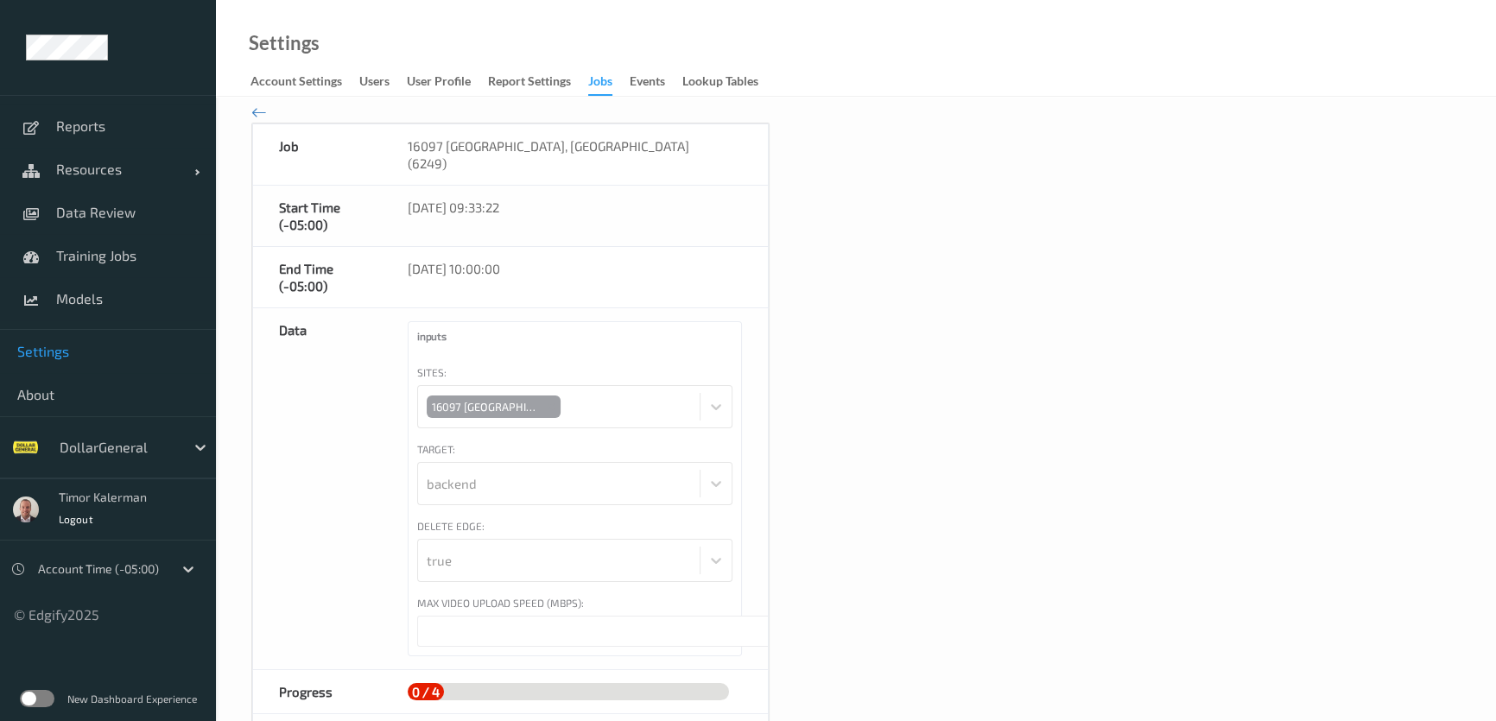
scroll to position [35, 0]
click at [270, 114] on div "Camera Calibration Video Upload Samples Upload Sync Samples Worker Jobs Delete …" at bounding box center [856, 558] width 1280 height 993
click at [265, 115] on icon at bounding box center [259, 112] width 16 height 19
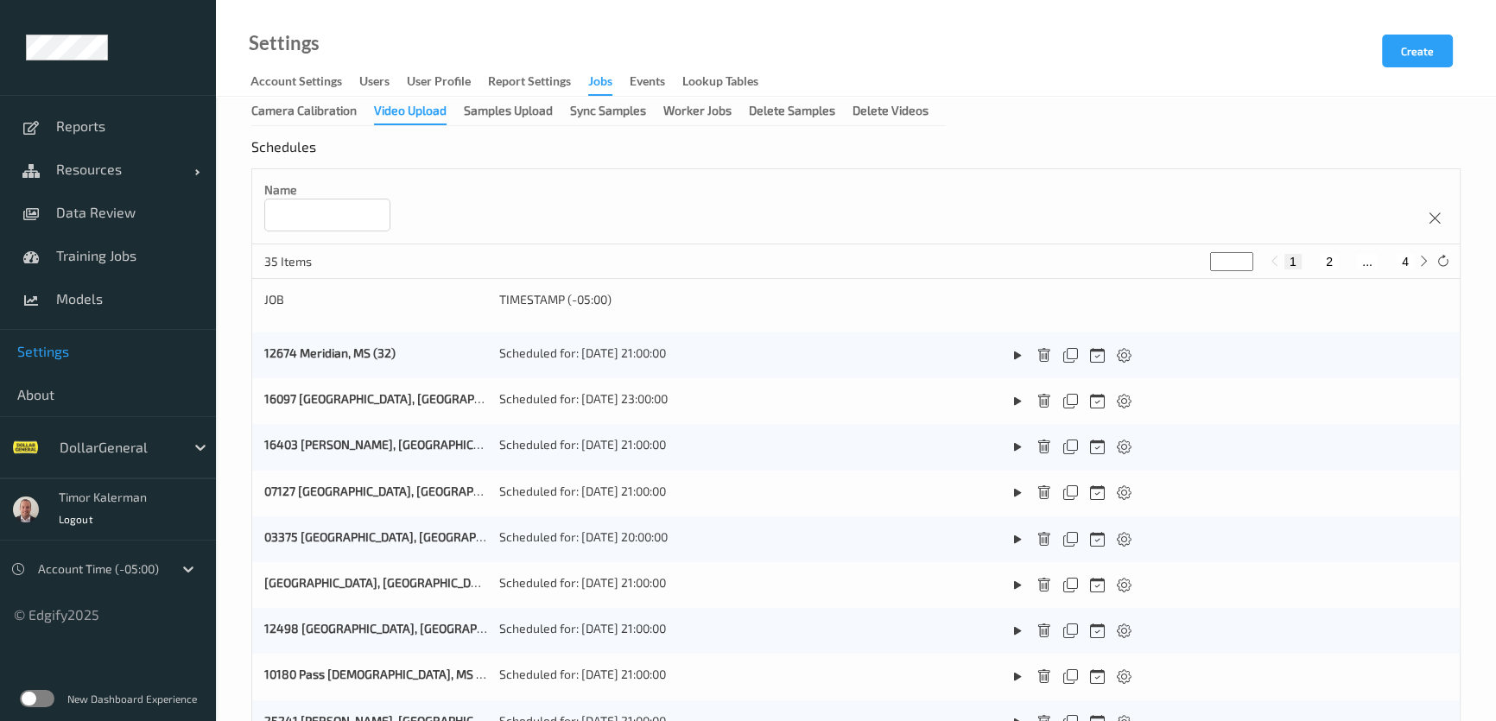
click at [149, 578] on div at bounding box center [101, 569] width 126 height 21
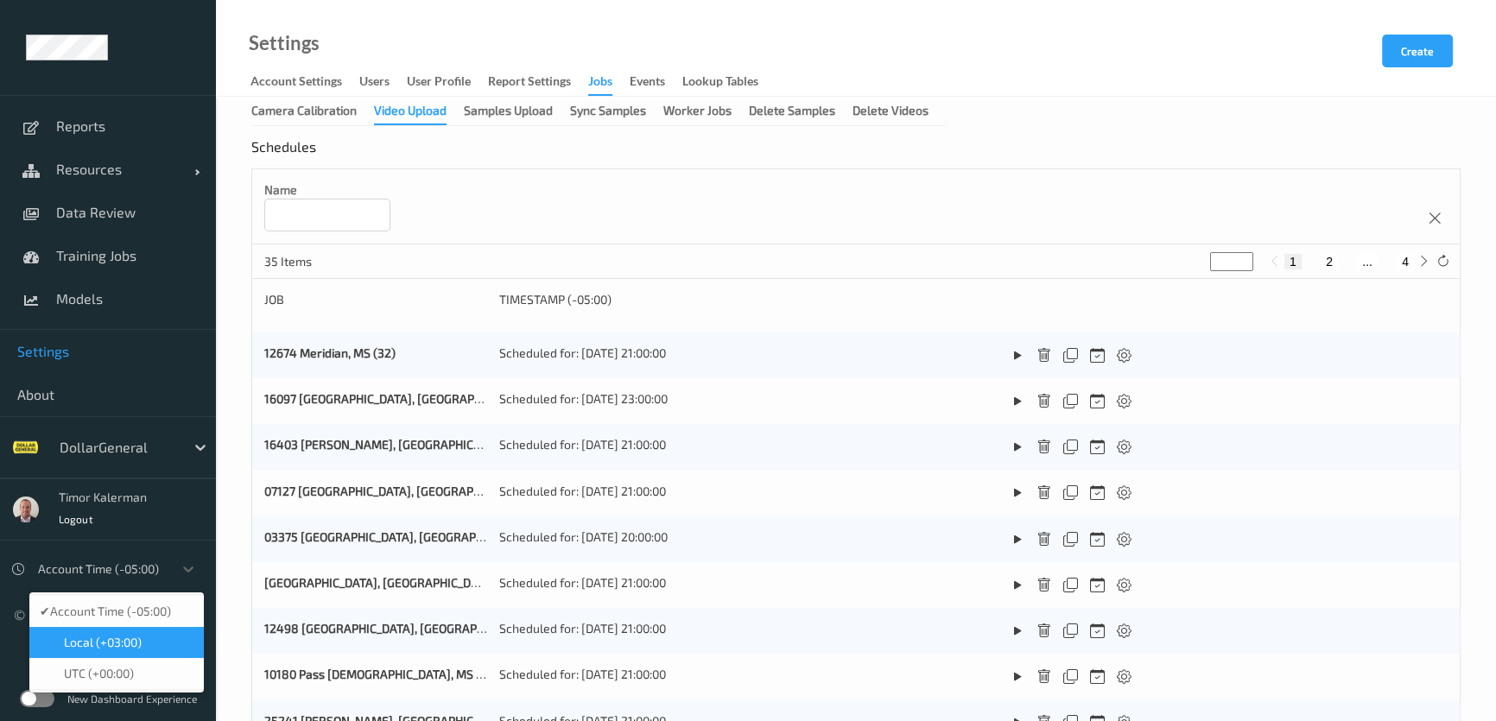
click at [155, 646] on div "Local (+03:00)" at bounding box center [117, 642] width 154 height 17
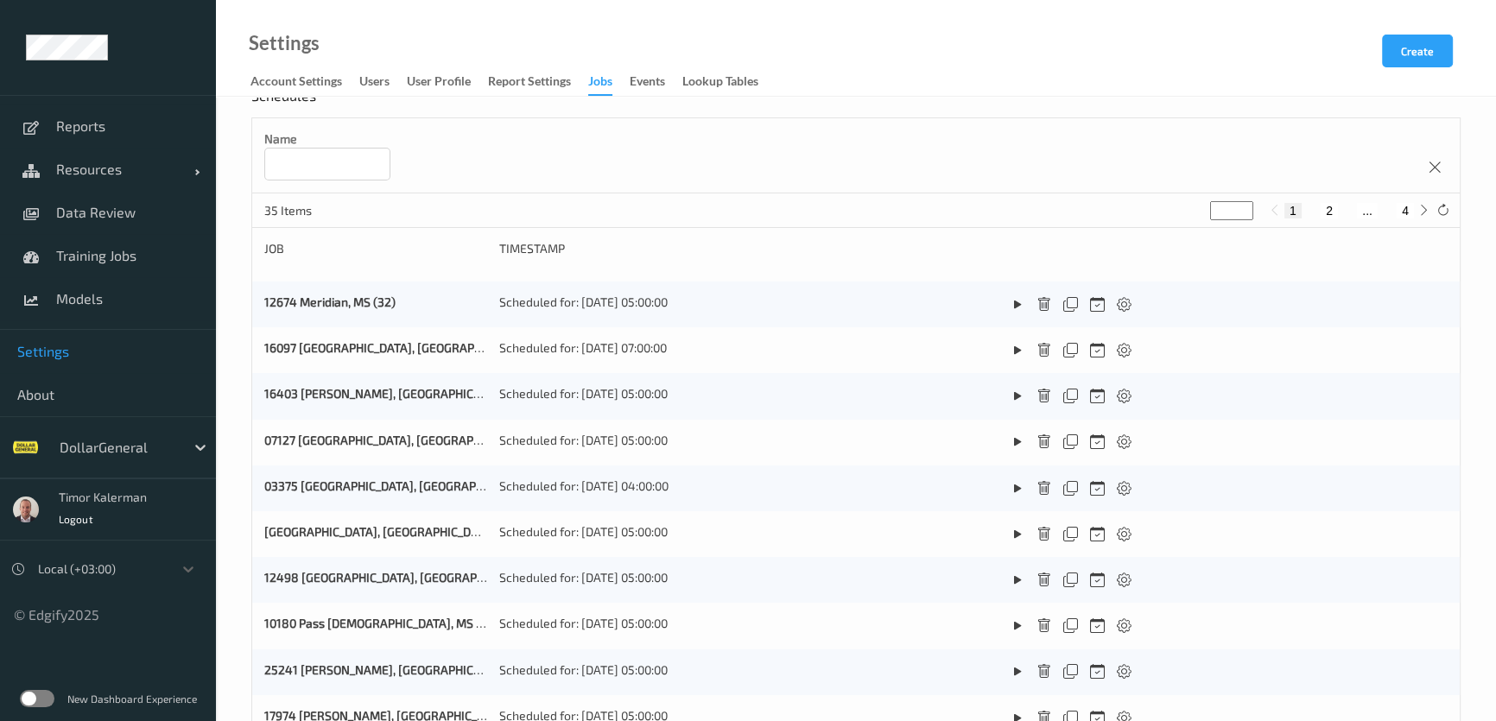
scroll to position [78, 0]
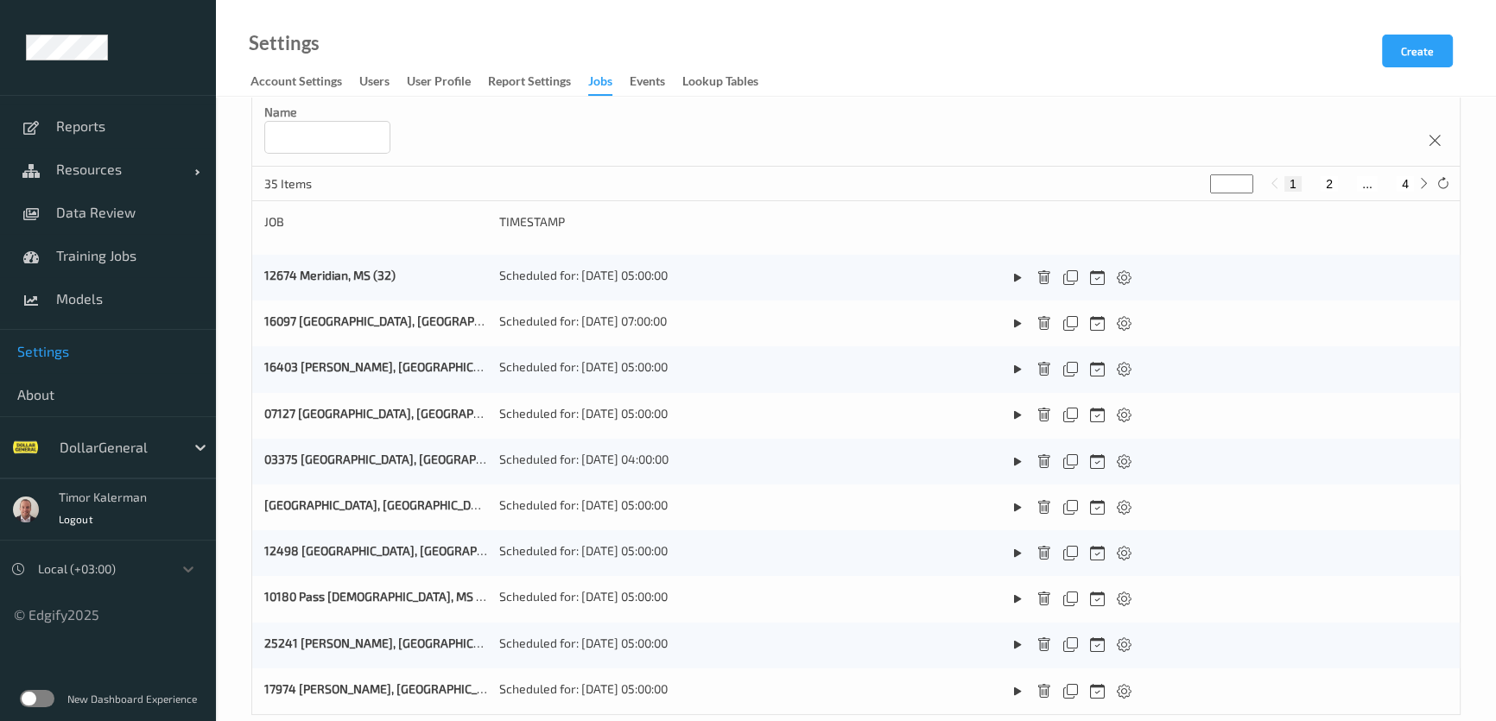
click at [589, 79] on div "Account Settings users User Profile Report Settings Jobs events Lookup Tables" at bounding box center [512, 83] width 525 height 26
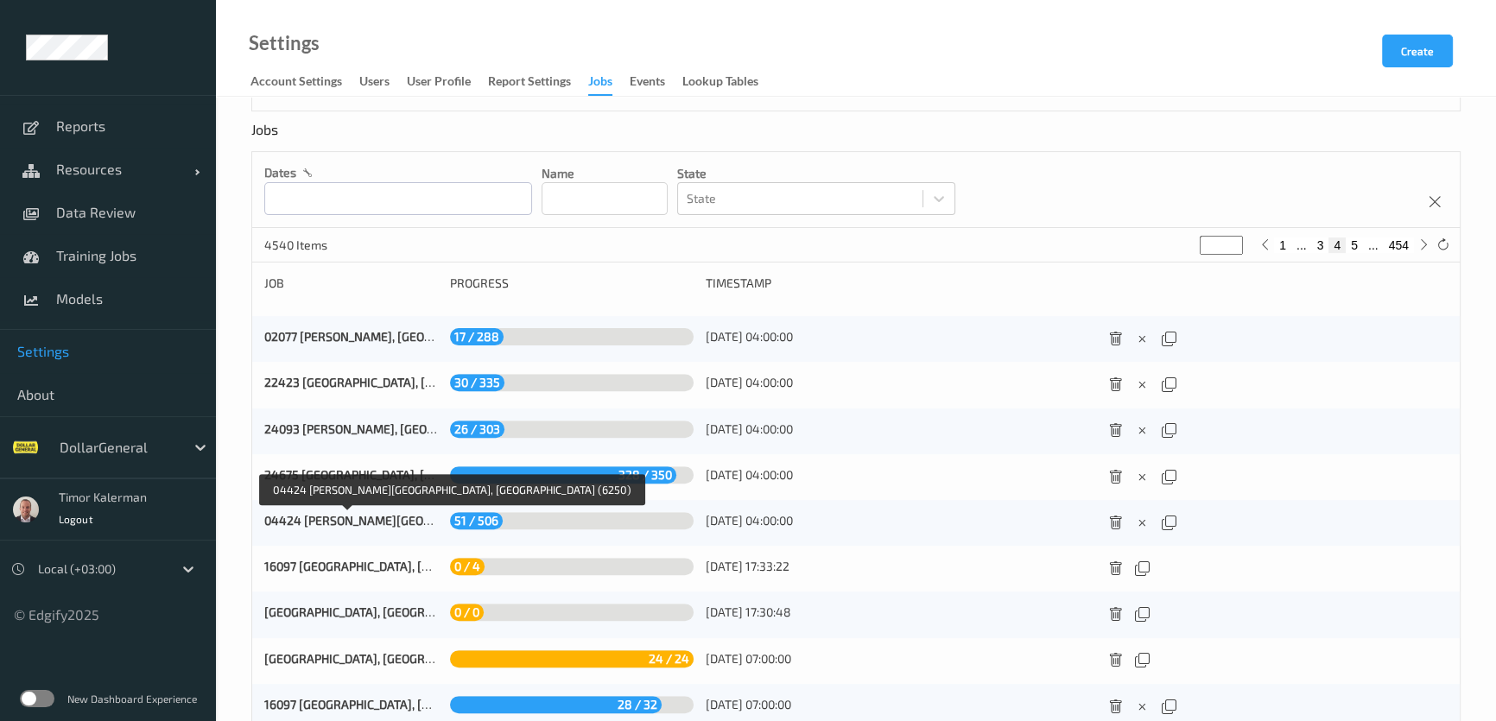
scroll to position [613, 0]
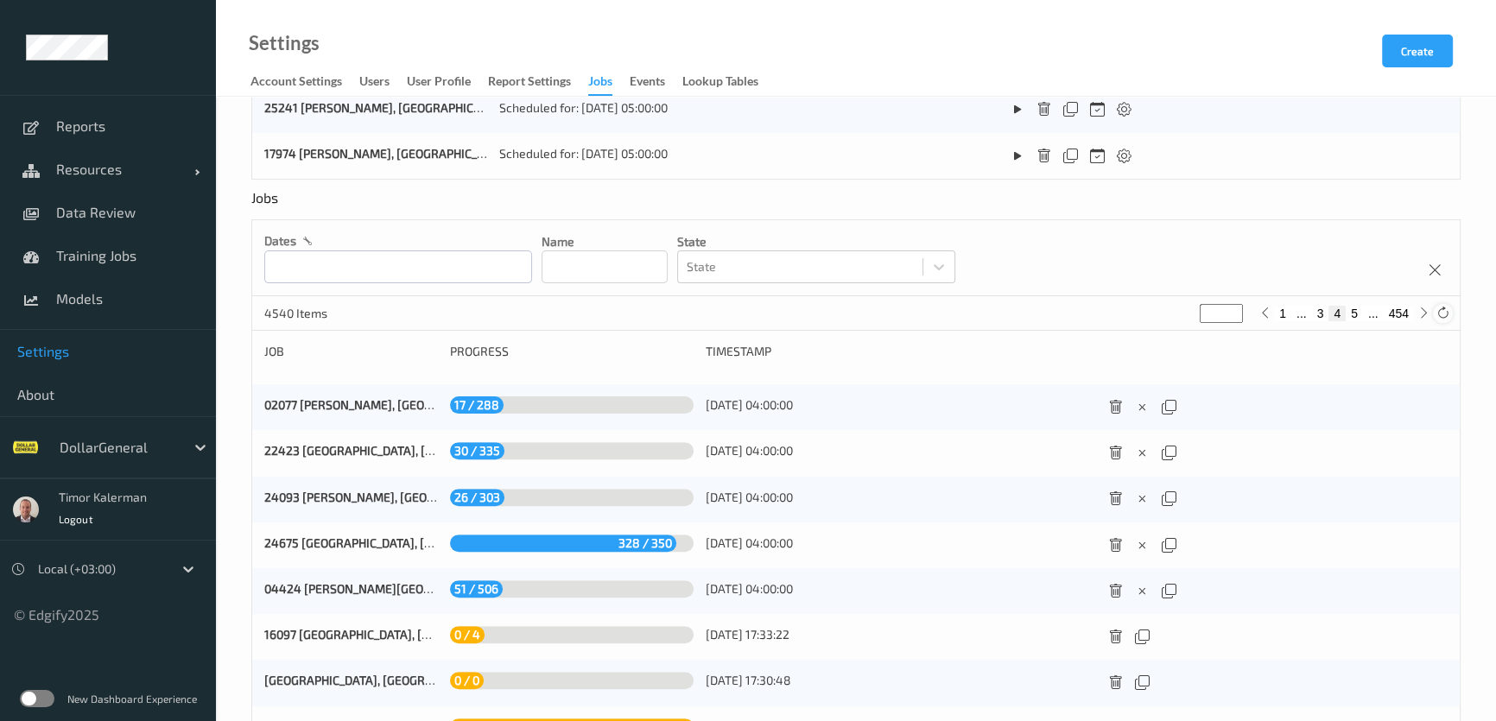
click at [1440, 307] on icon at bounding box center [1442, 313] width 13 height 13
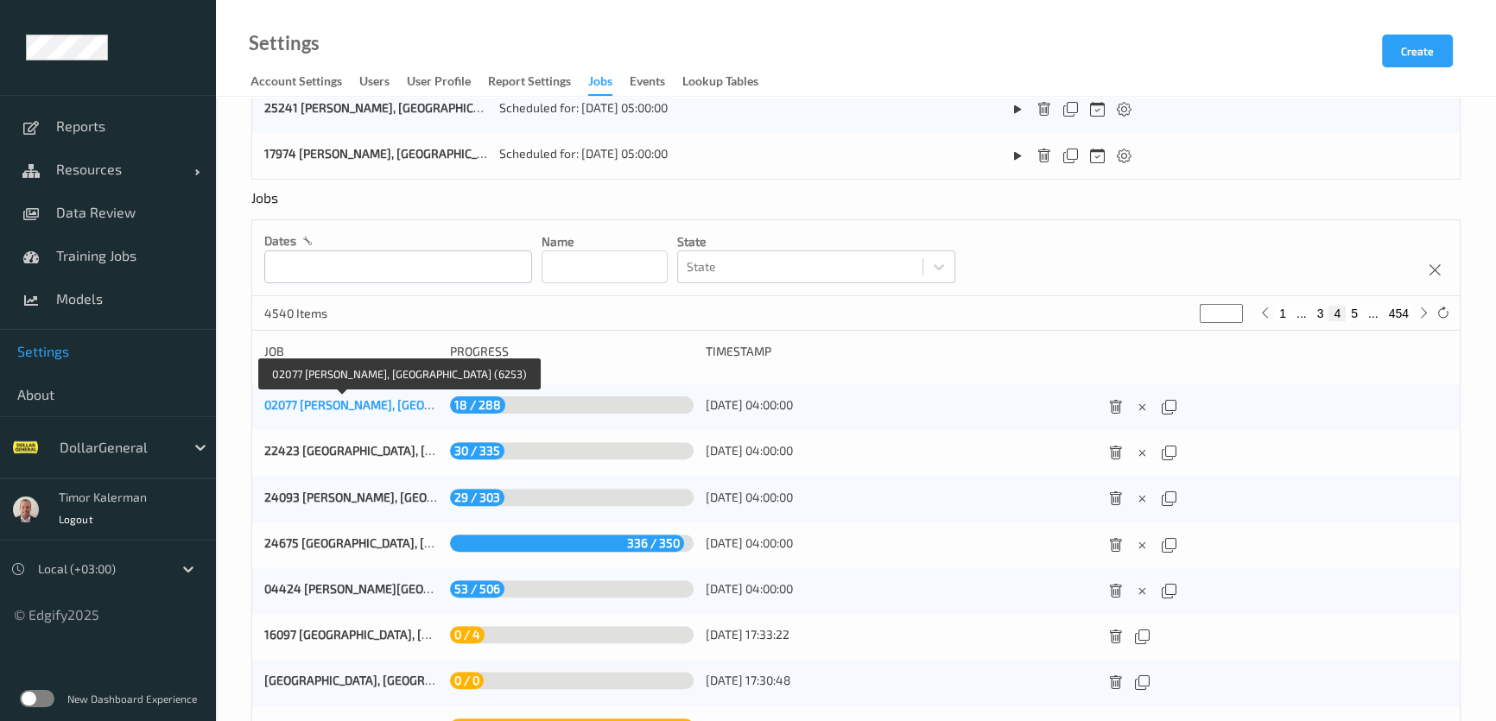
click at [369, 403] on link "02077 [PERSON_NAME], [GEOGRAPHIC_DATA] (6253)" at bounding box center [406, 404] width 285 height 15
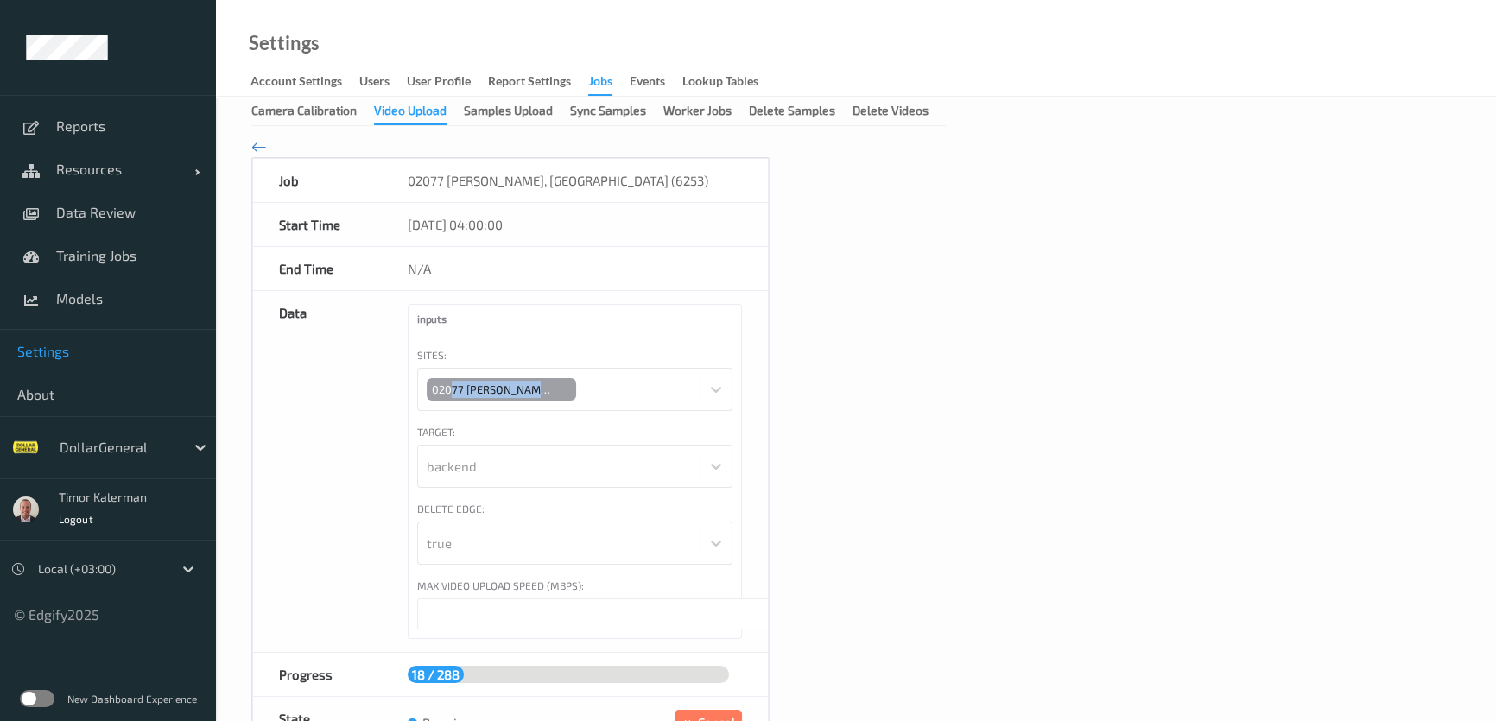
drag, startPoint x: 449, startPoint y: 391, endPoint x: 624, endPoint y: 395, distance: 175.3
click at [624, 395] on div "02077 [PERSON_NAME], [GEOGRAPHIC_DATA] (2)" at bounding box center [574, 389] width 315 height 43
click at [459, 469] on div "backend" at bounding box center [574, 466] width 315 height 43
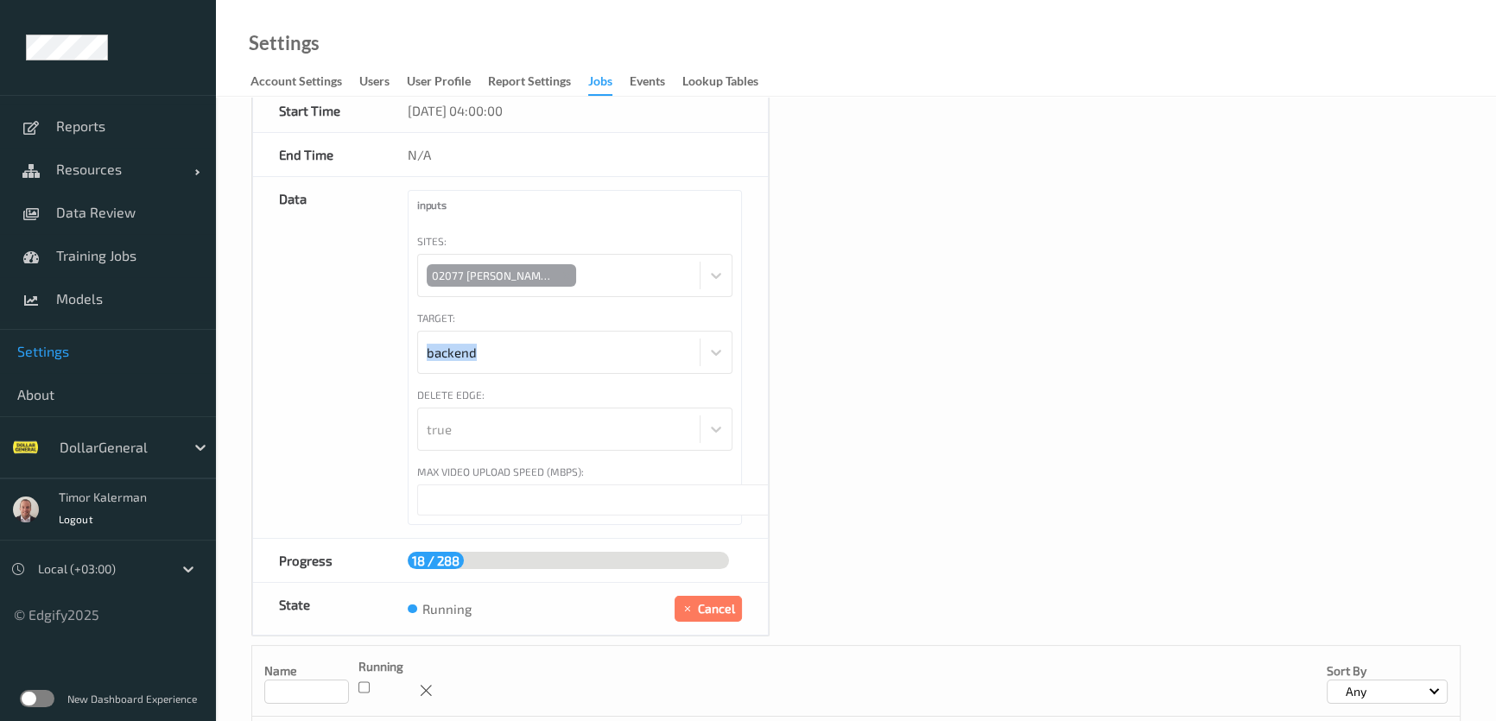
scroll to position [235, 0]
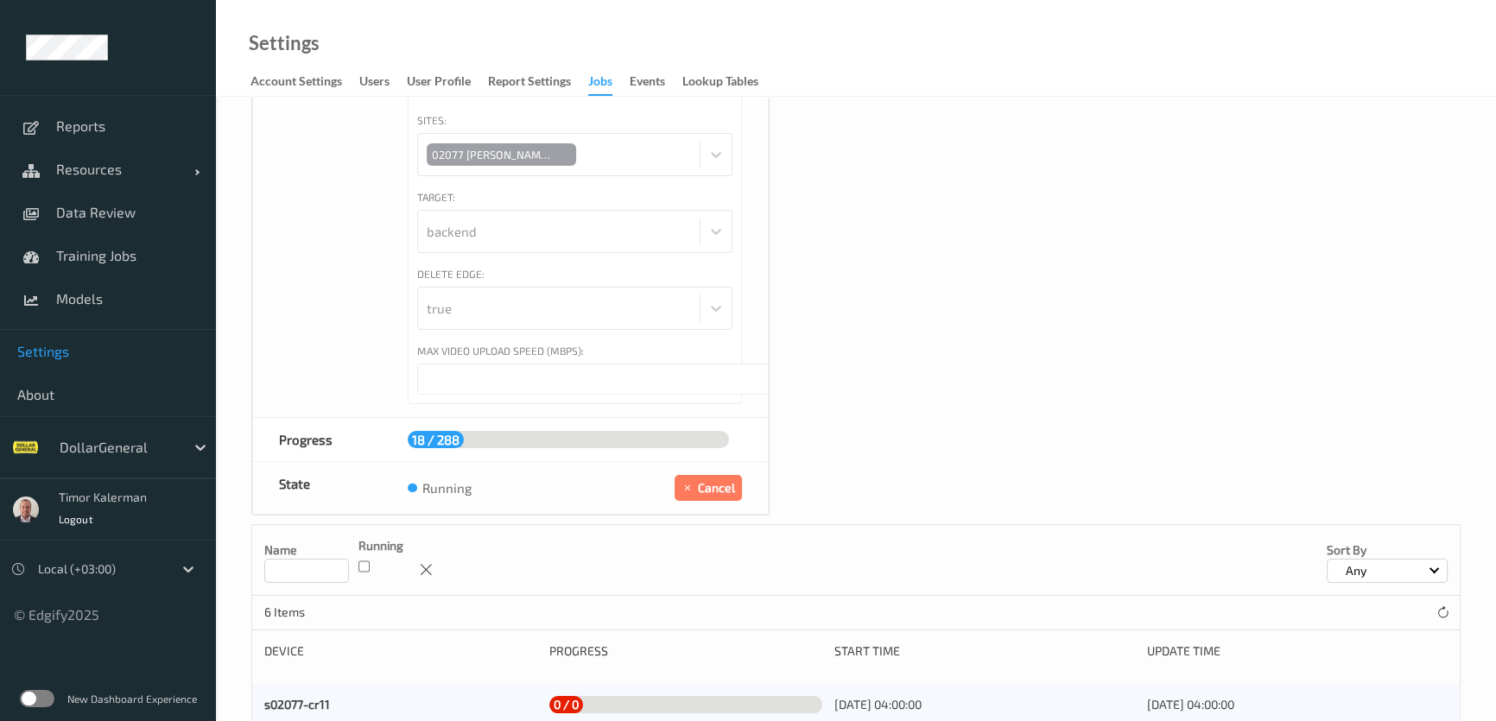
click at [436, 383] on input "***" at bounding box center [676, 379] width 518 height 31
drag, startPoint x: 436, startPoint y: 383, endPoint x: 498, endPoint y: 385, distance: 62.2
click at [437, 383] on input "***" at bounding box center [676, 379] width 518 height 31
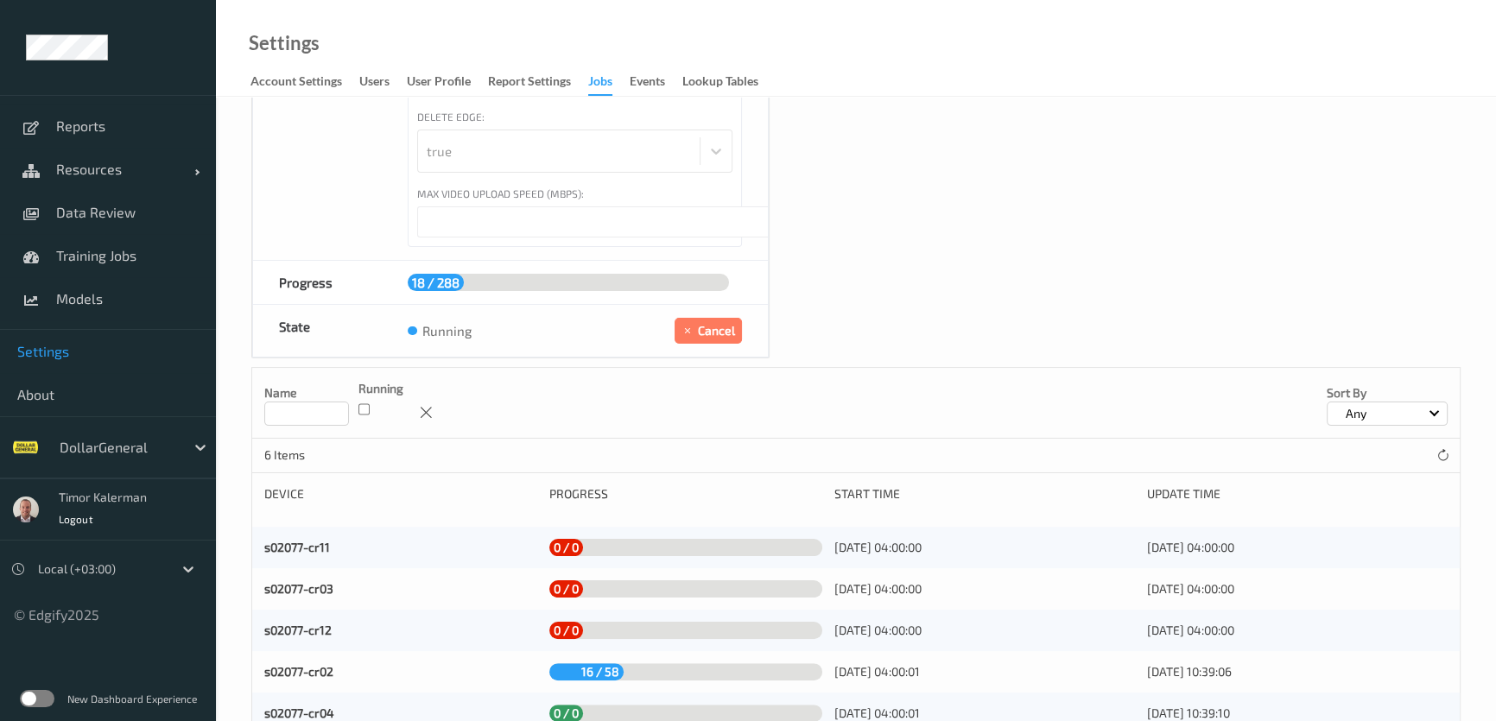
scroll to position [78, 0]
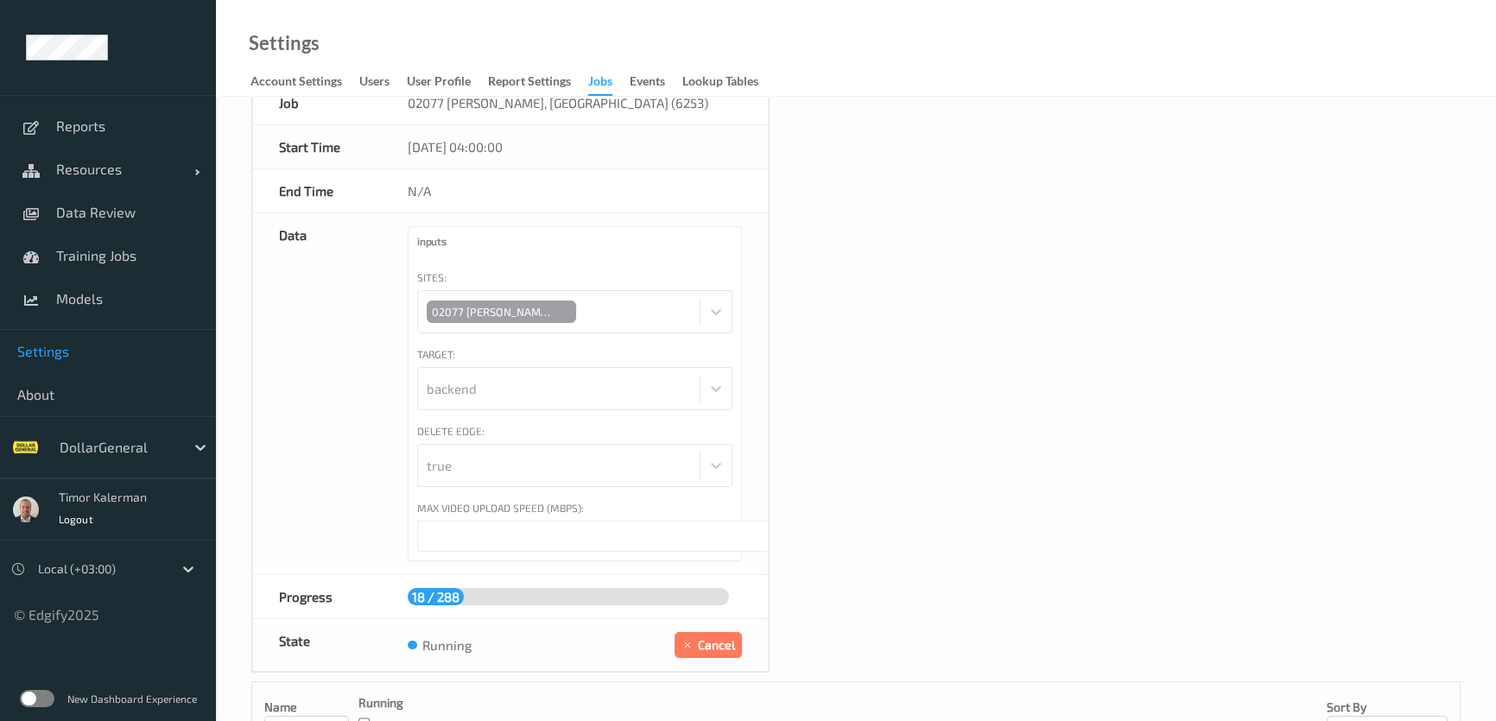
click at [465, 534] on input "***" at bounding box center [676, 536] width 518 height 31
click at [464, 534] on input "***" at bounding box center [676, 536] width 518 height 31
click at [765, 543] on input "***" at bounding box center [676, 536] width 518 height 31
type input "****"
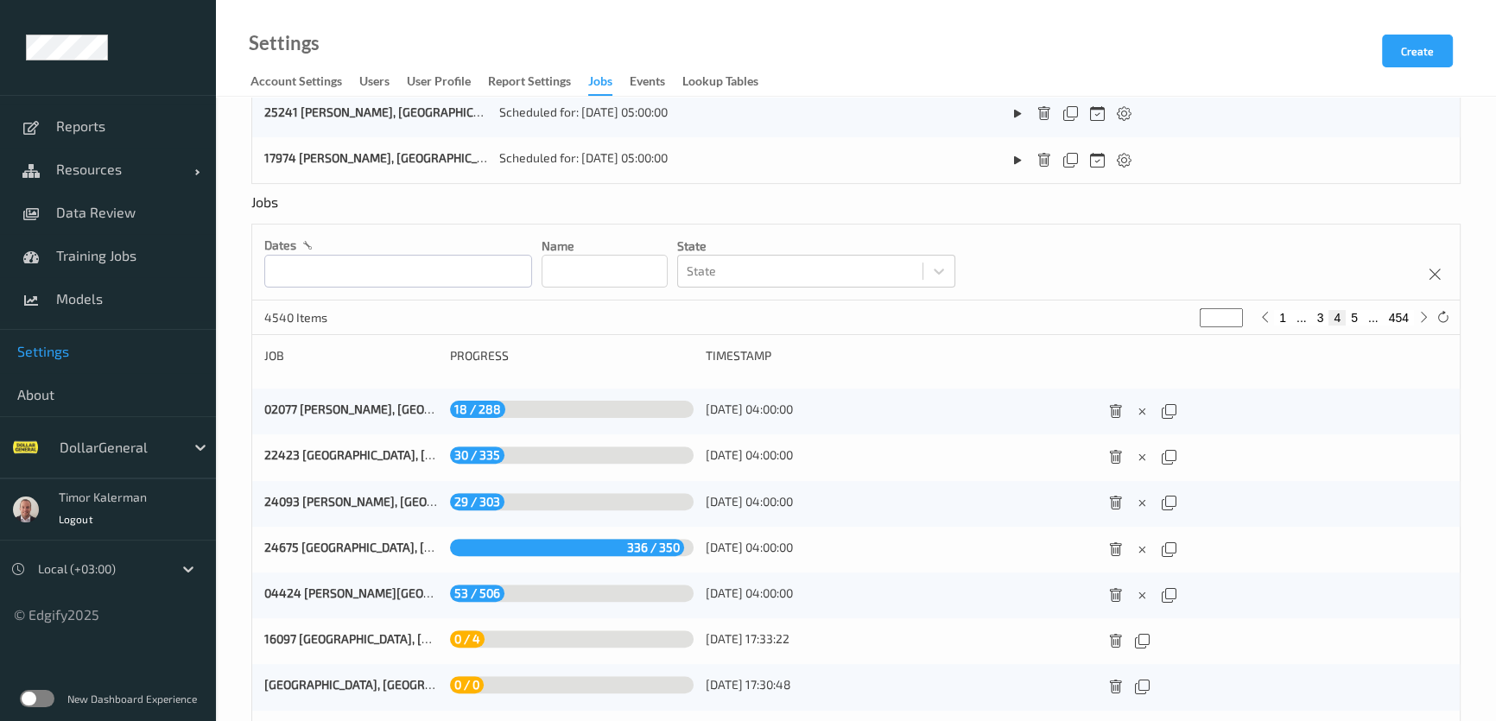
scroll to position [613, 0]
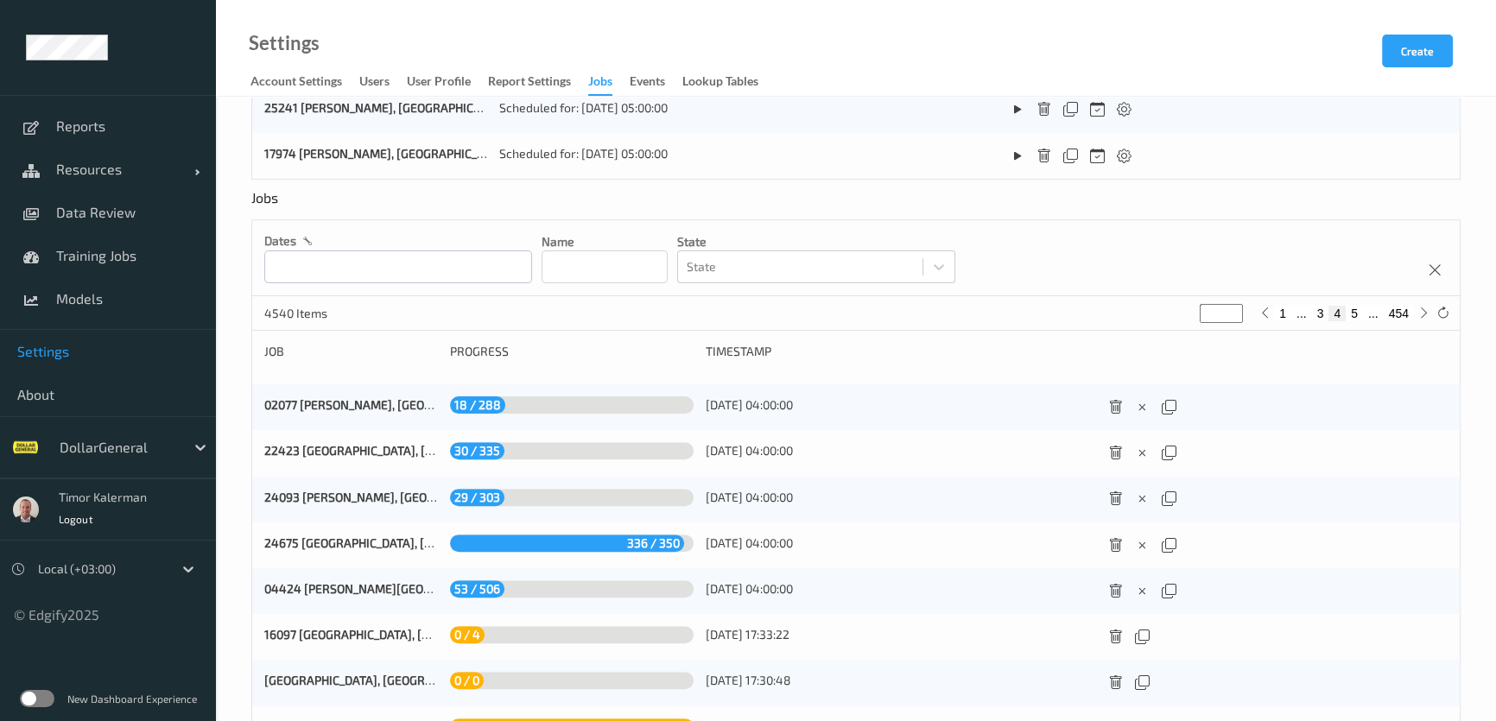
click at [339, 438] on div "22423 [GEOGRAPHIC_DATA], [GEOGRAPHIC_DATA] (6256) 30 / 335 [DATE] 04:00:00" at bounding box center [855, 453] width 1207 height 46
click at [344, 452] on link "22423 [GEOGRAPHIC_DATA], [GEOGRAPHIC_DATA] (6256)" at bounding box center [418, 450] width 308 height 15
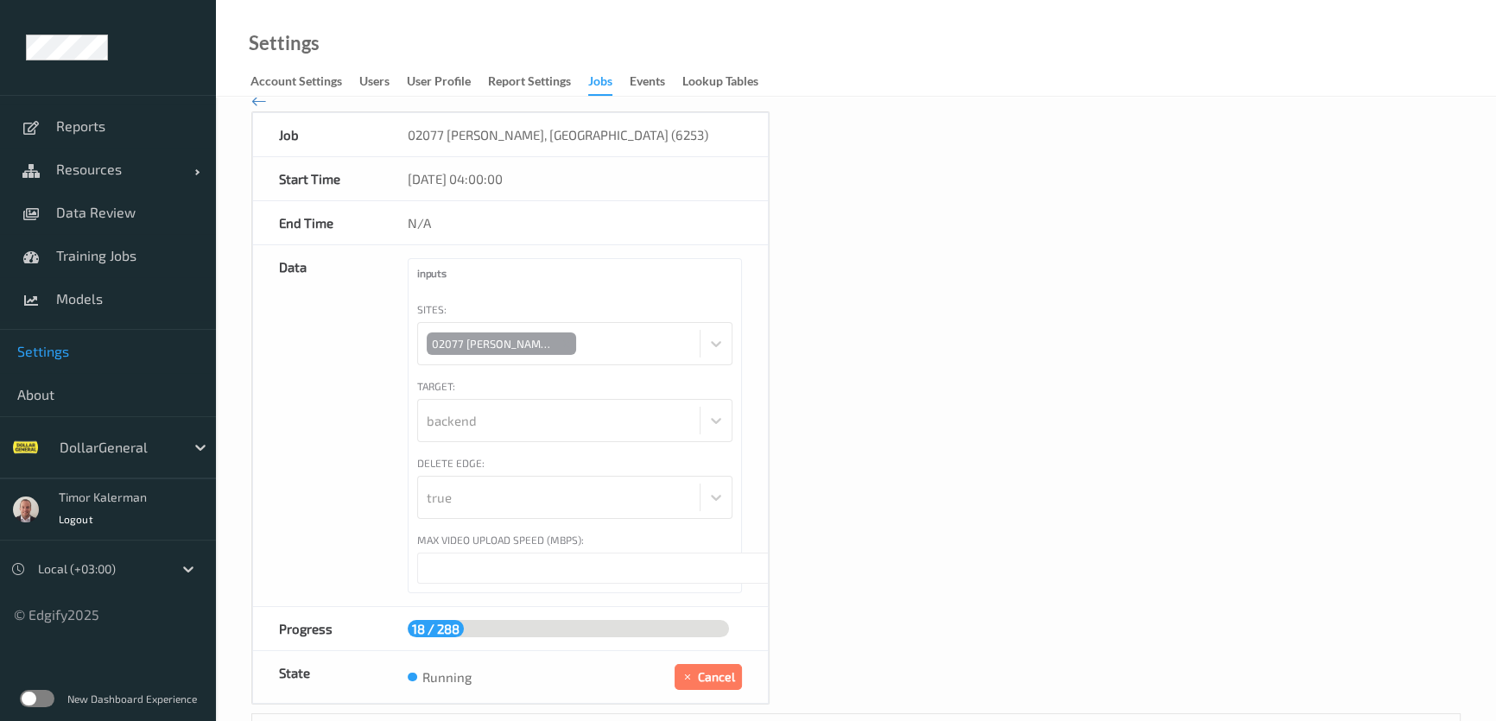
type input "****"
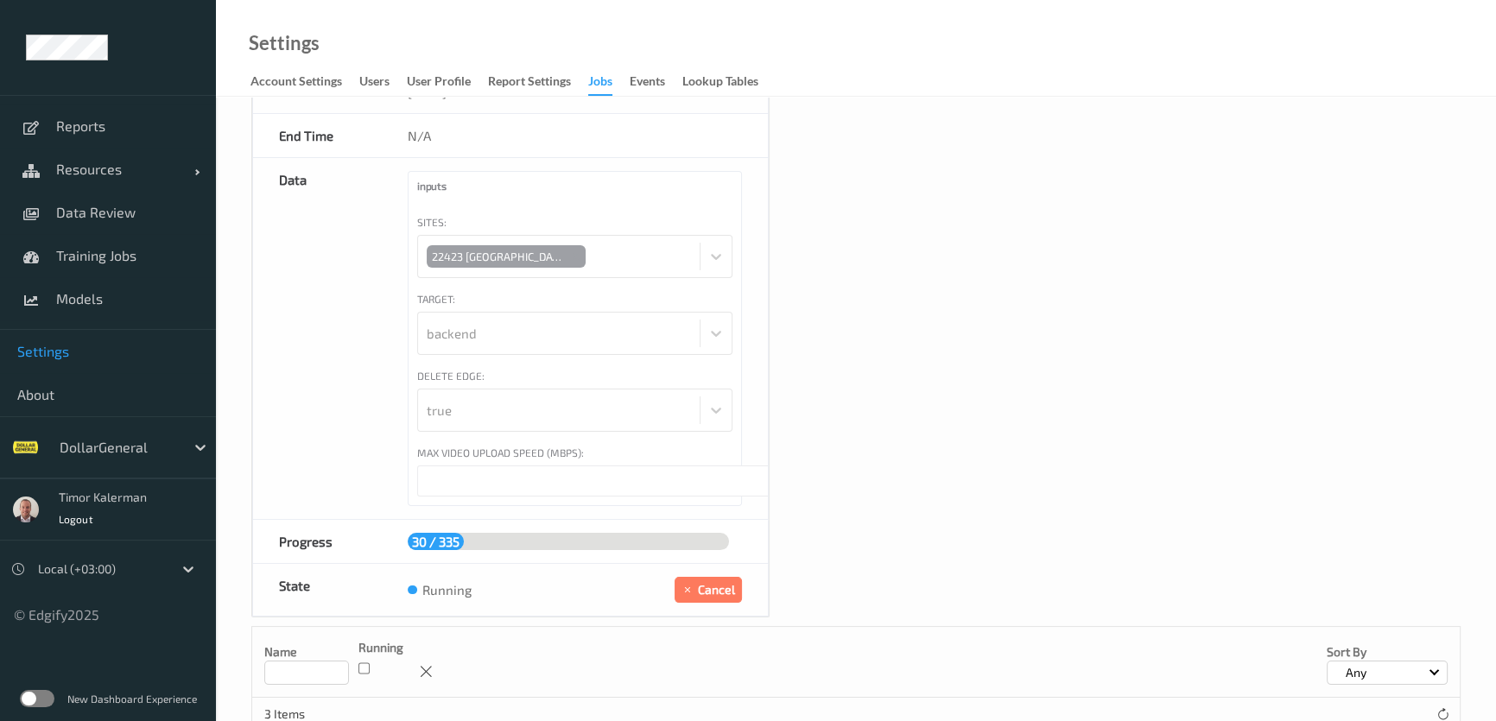
scroll to position [355, 0]
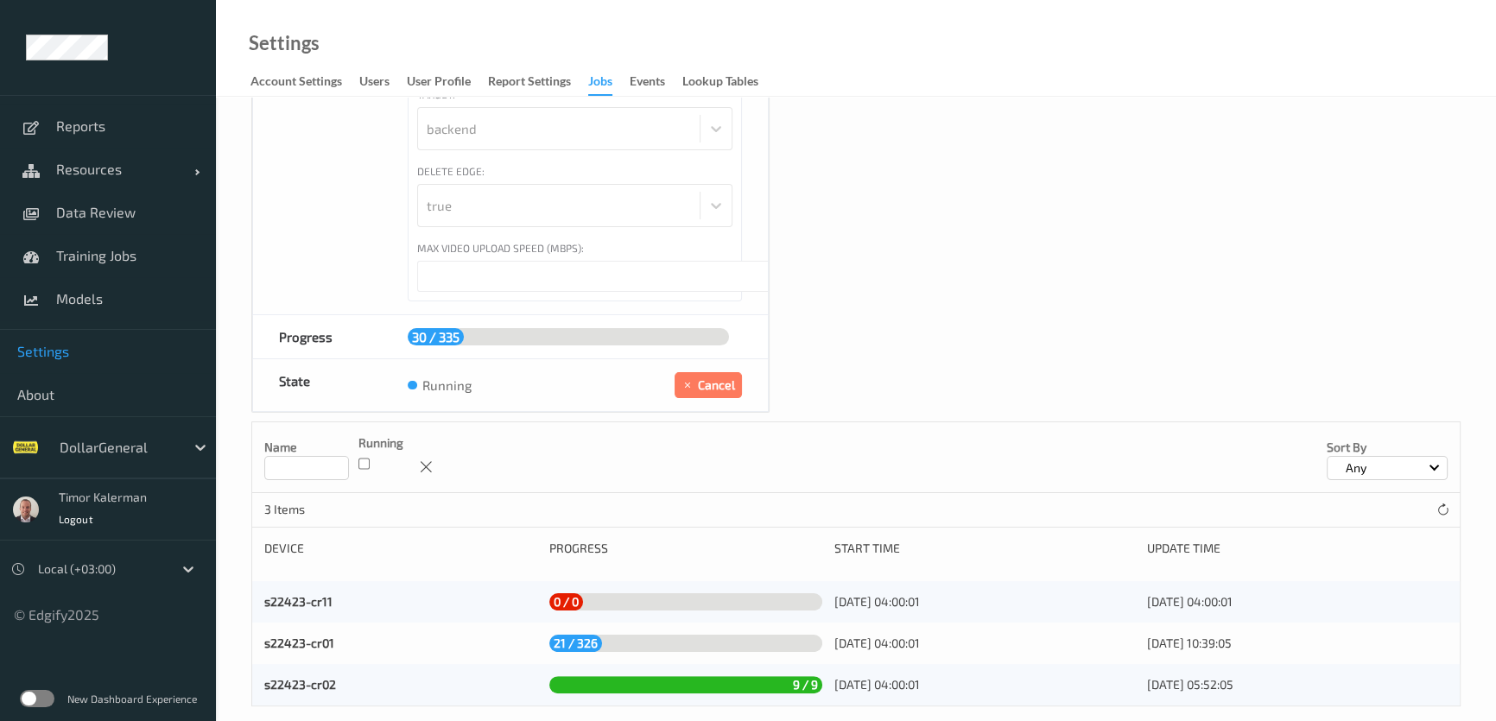
click at [442, 261] on input "****" at bounding box center [676, 276] width 518 height 31
click at [443, 261] on input "****" at bounding box center [676, 276] width 518 height 31
click at [312, 636] on link "s22423-cr01" at bounding box center [299, 643] width 70 height 15
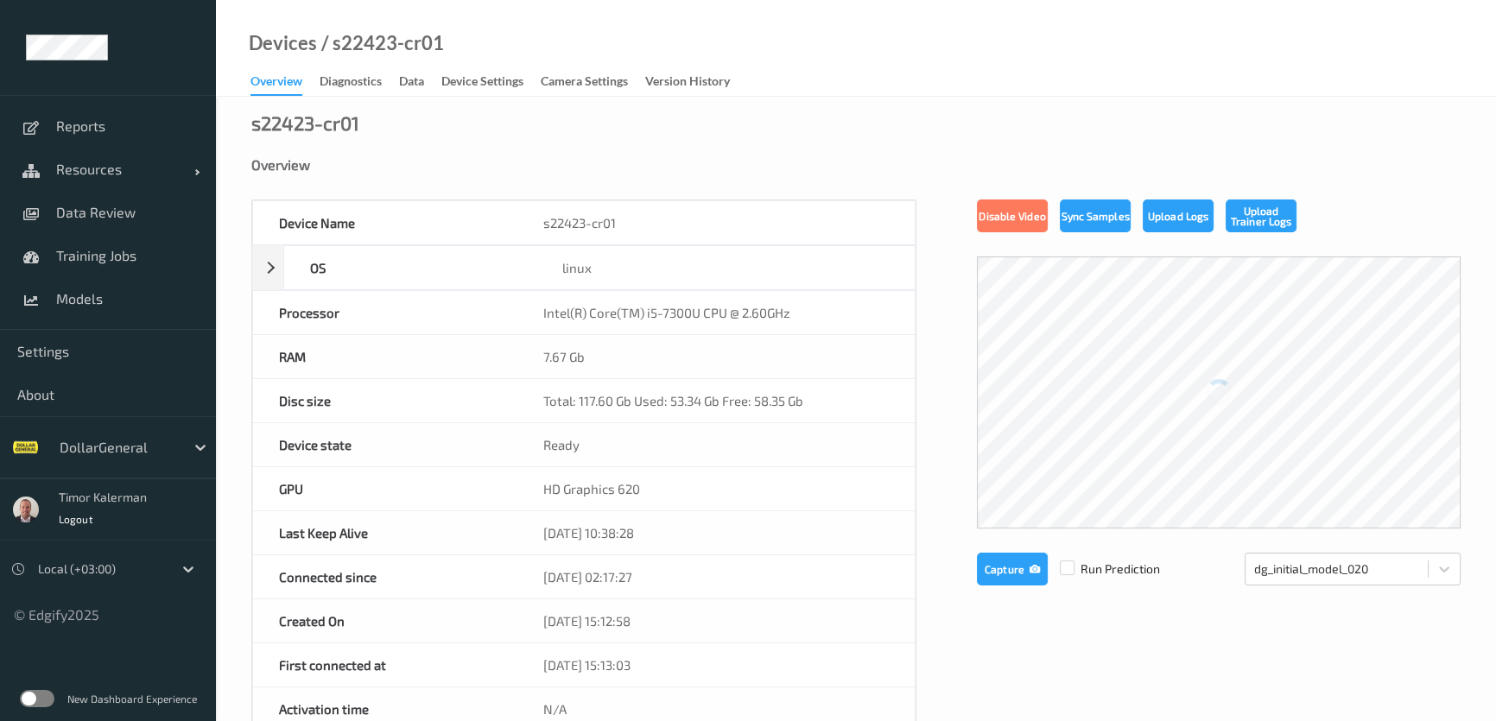
click at [427, 85] on link "Data" at bounding box center [420, 82] width 42 height 24
